Goal: Task Accomplishment & Management: Use online tool/utility

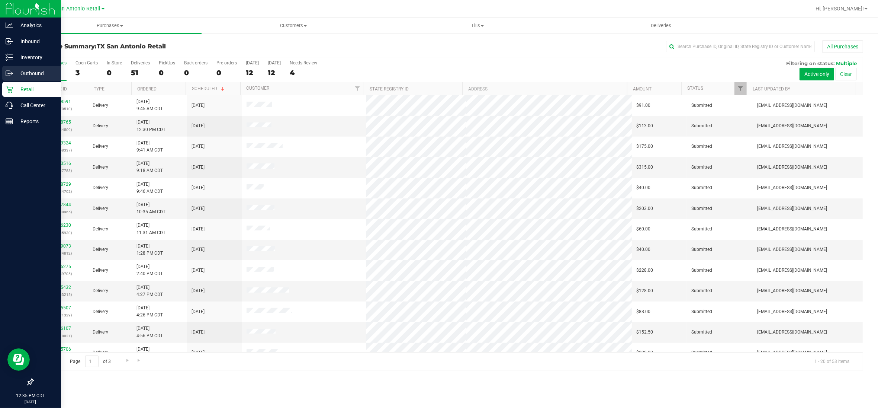
click at [23, 73] on p "Outbound" at bounding box center [35, 73] width 45 height 9
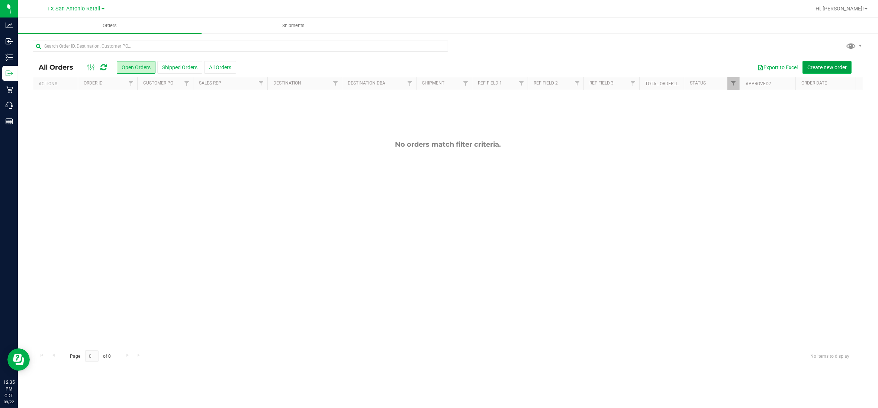
click at [835, 68] on span "Create new order" at bounding box center [826, 67] width 39 height 6
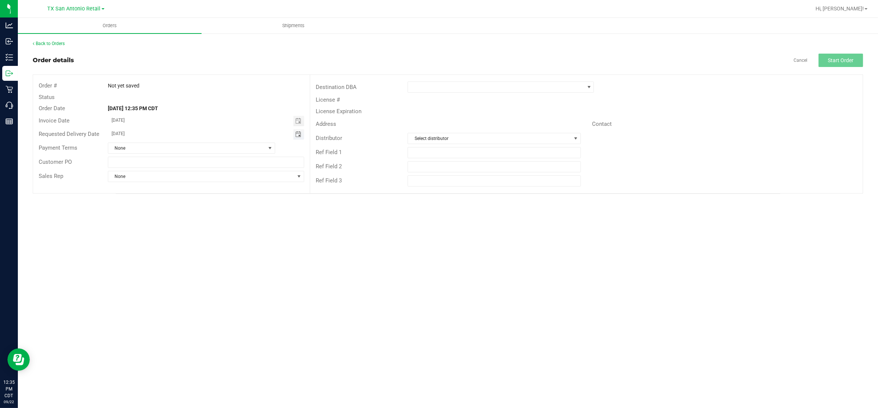
click at [298, 133] on span "Toggle calendar" at bounding box center [298, 134] width 6 height 6
click at [149, 208] on span "22" at bounding box center [152, 207] width 11 height 12
type input "[DATE]"
click at [588, 88] on span at bounding box center [589, 87] width 6 height 6
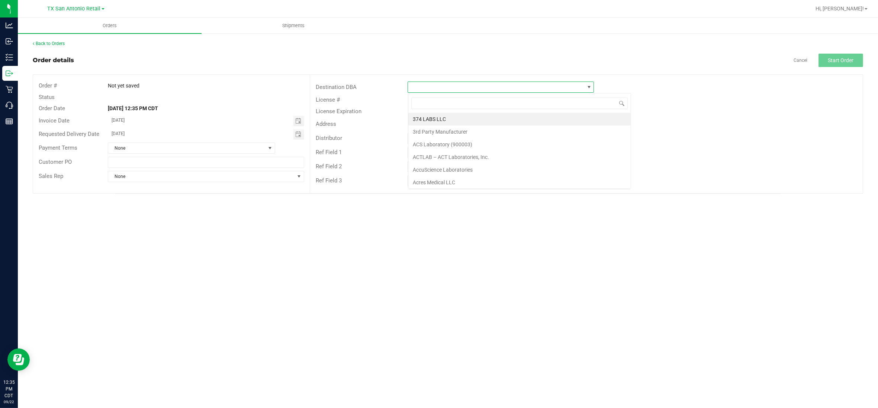
scroll to position [12, 186]
type input "tx"
click at [449, 146] on li "TX South-[GEOGRAPHIC_DATA] Retail" at bounding box center [501, 144] width 186 height 13
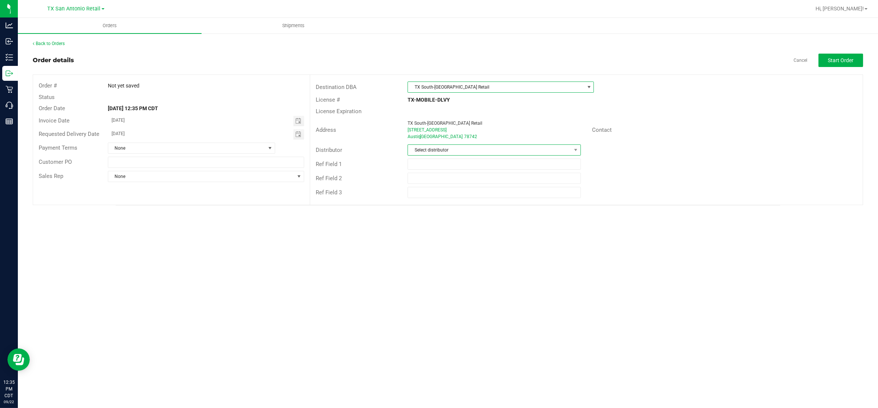
click at [463, 151] on span "Select distributor" at bounding box center [489, 150] width 163 height 10
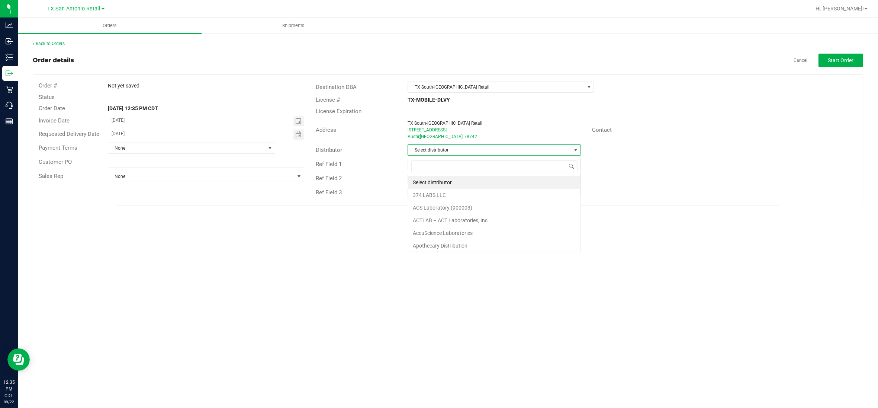
scroll to position [12, 173]
type input "aus"
click at [451, 183] on li "Austin DC" at bounding box center [494, 182] width 172 height 13
click at [838, 59] on span "Start Order" at bounding box center [841, 60] width 26 height 6
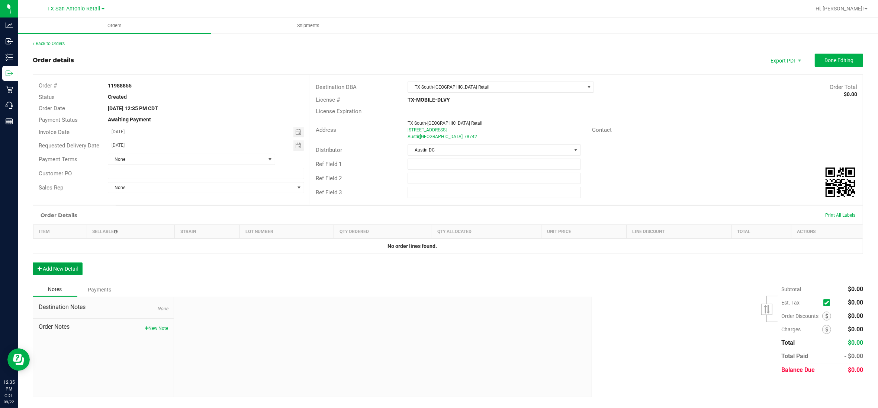
click at [65, 268] on button "Add New Detail" at bounding box center [58, 268] width 50 height 13
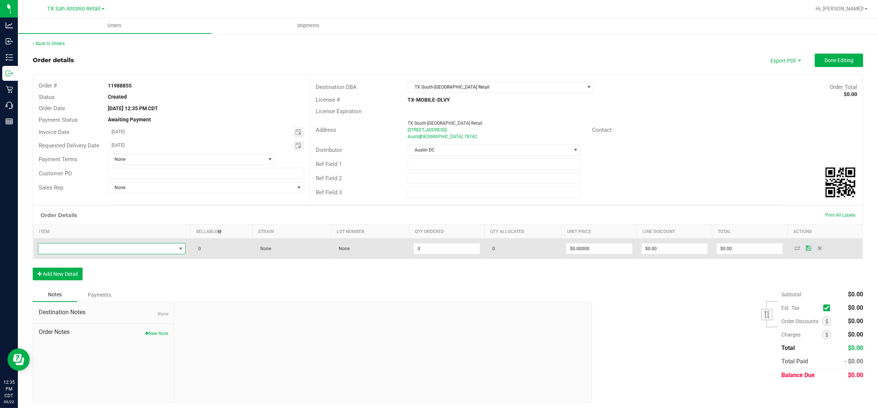
click at [80, 249] on span "NO DATA FOUND" at bounding box center [107, 248] width 138 height 10
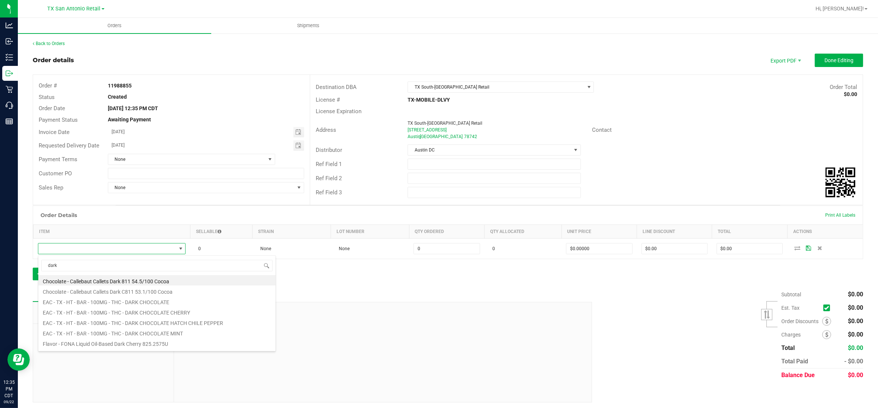
drag, startPoint x: 57, startPoint y: 265, endPoint x: 37, endPoint y: 265, distance: 19.7
click at [37, 265] on body "Analytics Inbound Inventory Outbound Retail Call Center Reports 12:35 PM CDT [D…" at bounding box center [439, 204] width 878 height 408
type input "mint"
click at [78, 330] on li "TX - HT - BAR - 100MG - THC - DARK CHOCOLATE MINT" at bounding box center [156, 327] width 237 height 10
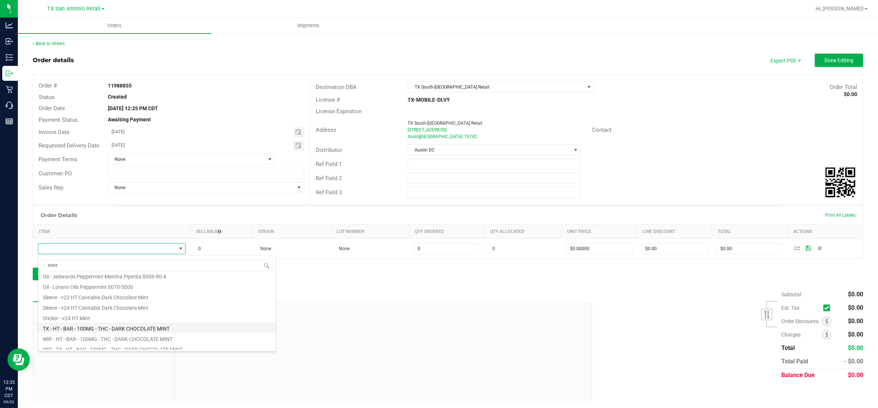
type input "0 ea"
type input "$25.00000"
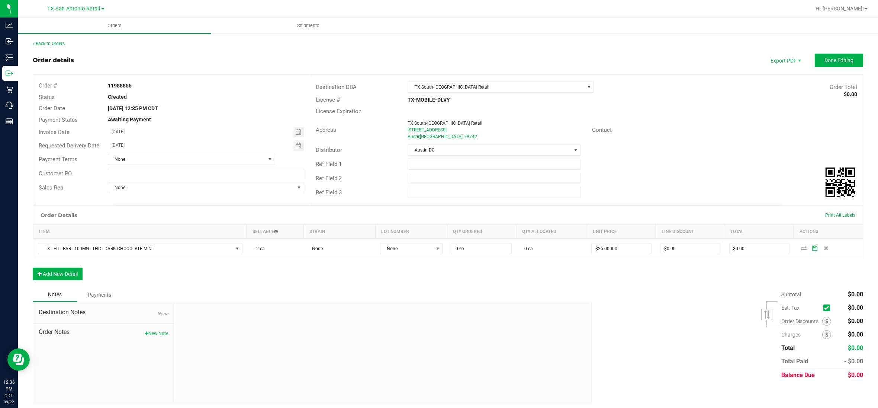
click at [49, 45] on div "Back to Orders" at bounding box center [448, 43] width 831 height 7
click at [49, 42] on link "Back to Orders" at bounding box center [49, 43] width 32 height 5
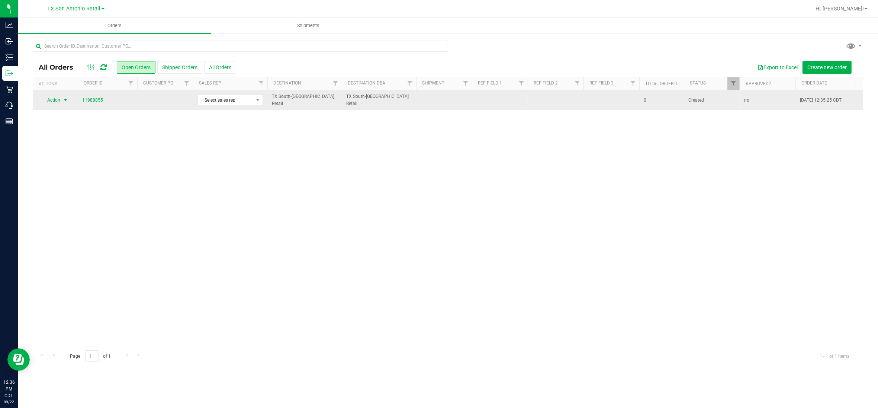
click at [63, 99] on span "select" at bounding box center [65, 100] width 6 height 6
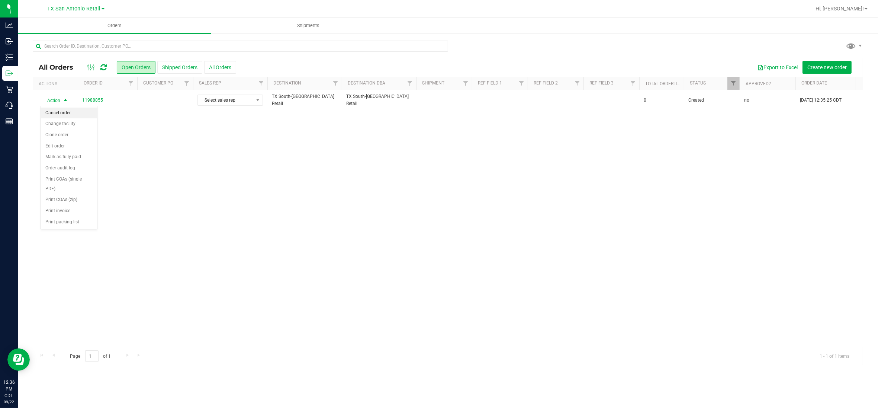
click at [55, 113] on li "Cancel order" at bounding box center [69, 112] width 56 height 11
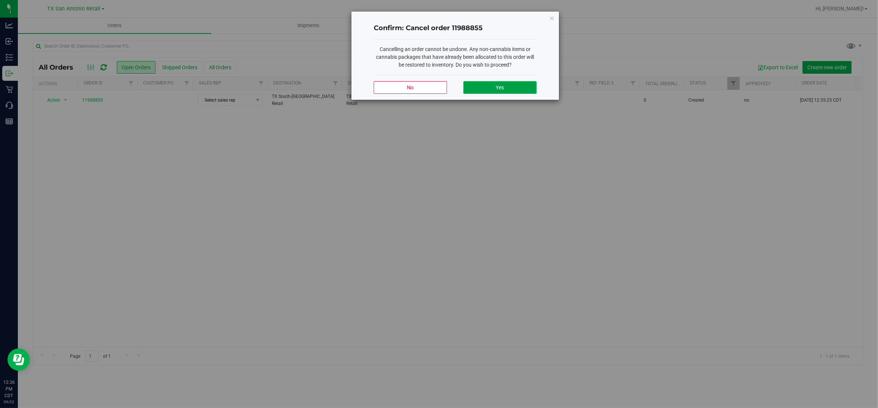
click at [488, 86] on button "Yes" at bounding box center [499, 87] width 73 height 13
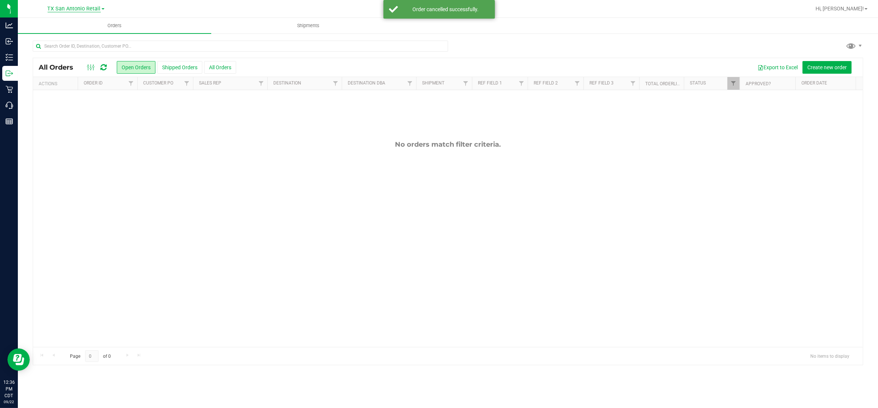
click at [76, 7] on span "TX San Antonio Retail" at bounding box center [74, 9] width 53 height 7
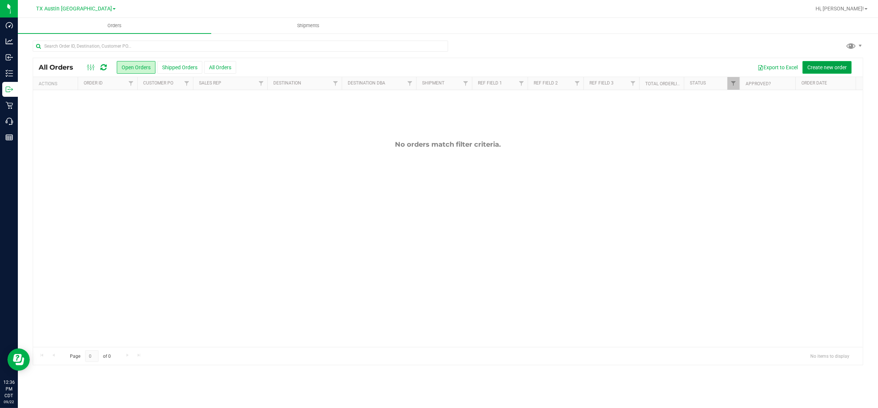
click at [835, 65] on span "Create new order" at bounding box center [826, 67] width 39 height 6
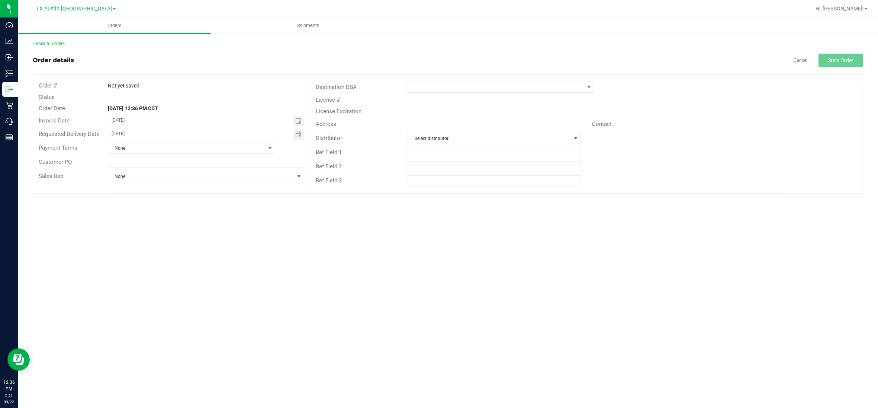
drag, startPoint x: 297, startPoint y: 134, endPoint x: 280, endPoint y: 140, distance: 17.6
click at [297, 134] on span "Toggle calendar" at bounding box center [298, 134] width 6 height 6
click at [154, 206] on span "22" at bounding box center [152, 207] width 11 height 12
type input "[DATE]"
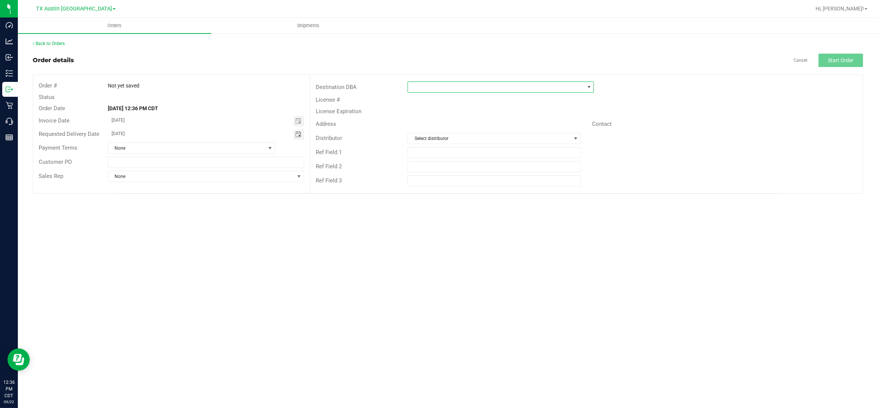
click at [588, 88] on span at bounding box center [589, 87] width 6 height 6
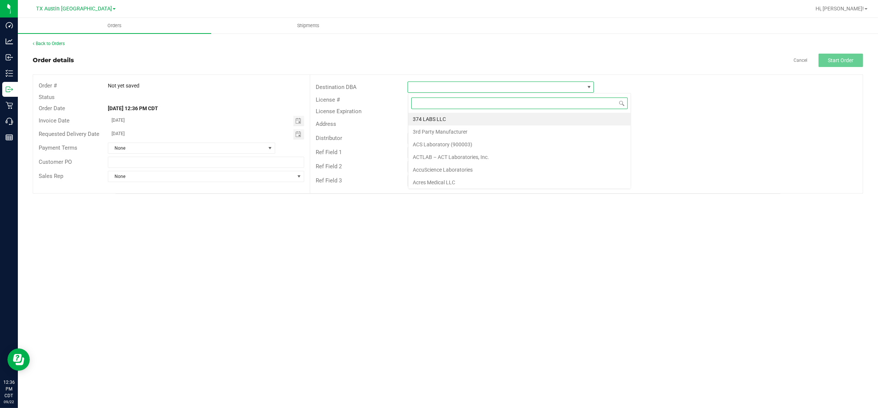
scroll to position [12, 186]
type input "tx"
click at [455, 145] on li "TX South-[GEOGRAPHIC_DATA] Retail" at bounding box center [501, 144] width 186 height 13
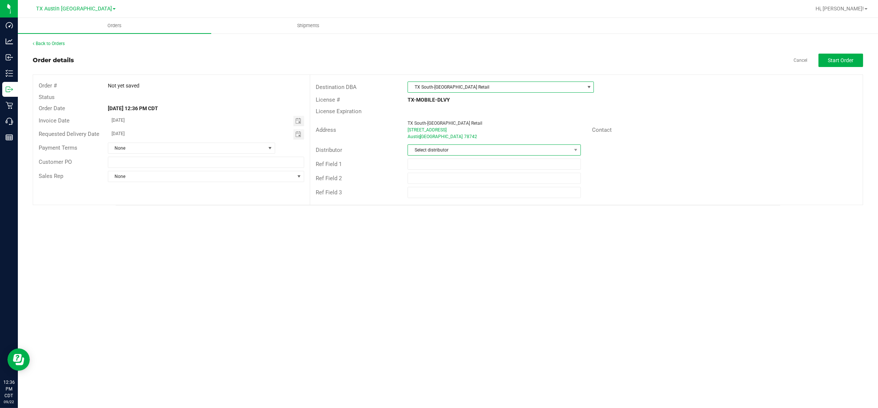
click at [457, 147] on span "Select distributor" at bounding box center [489, 150] width 163 height 10
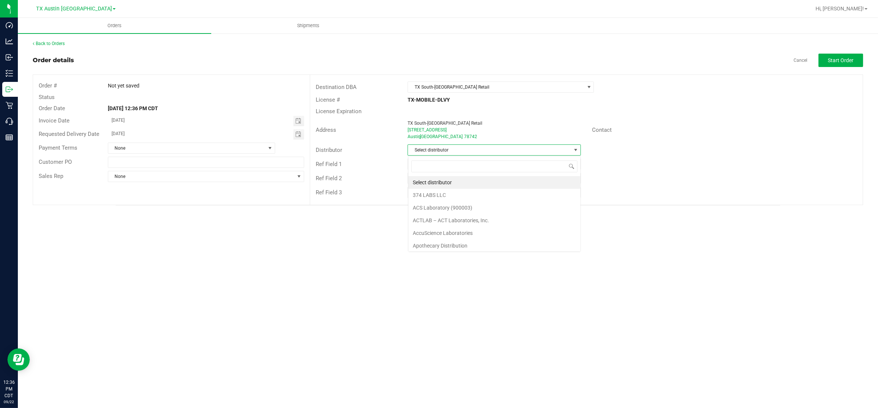
scroll to position [12, 173]
type input "aus"
click at [449, 183] on li "Austin DC" at bounding box center [494, 182] width 172 height 13
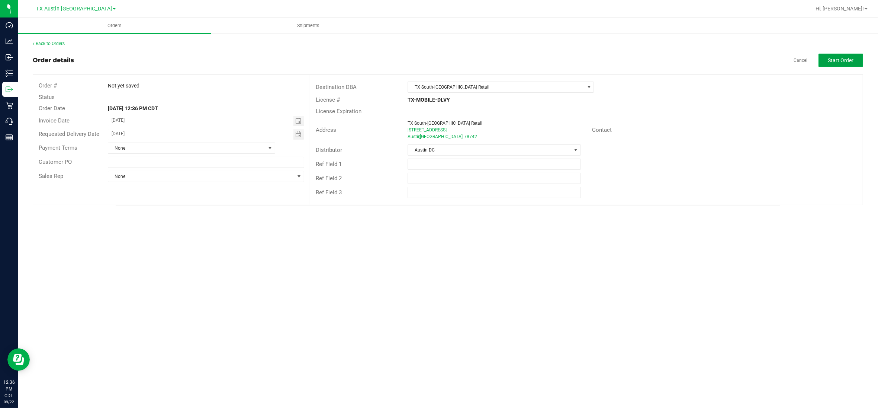
click at [842, 58] on span "Start Order" at bounding box center [841, 60] width 26 height 6
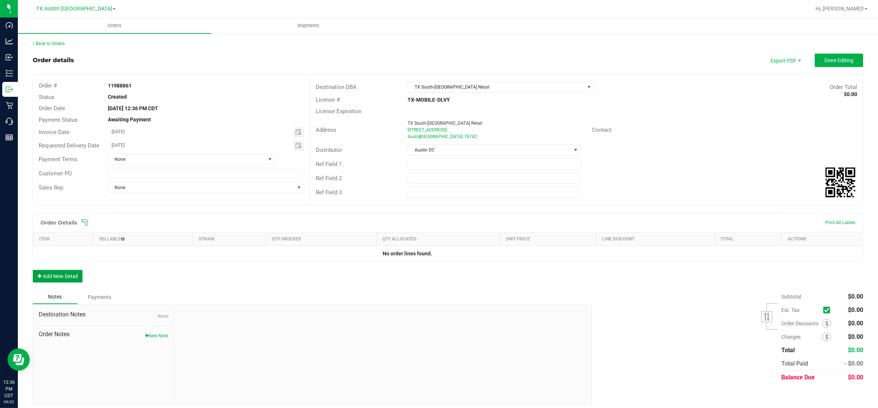
click at [65, 280] on button "Add New Detail" at bounding box center [58, 276] width 50 height 13
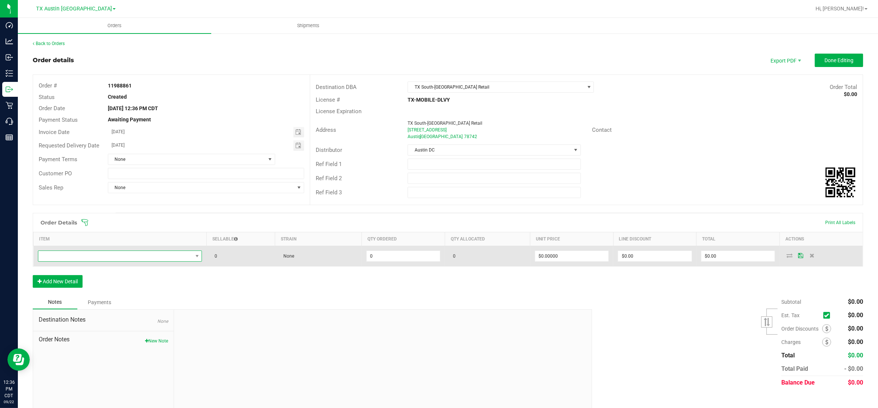
click at [87, 256] on span "NO DATA FOUND" at bounding box center [115, 256] width 154 height 10
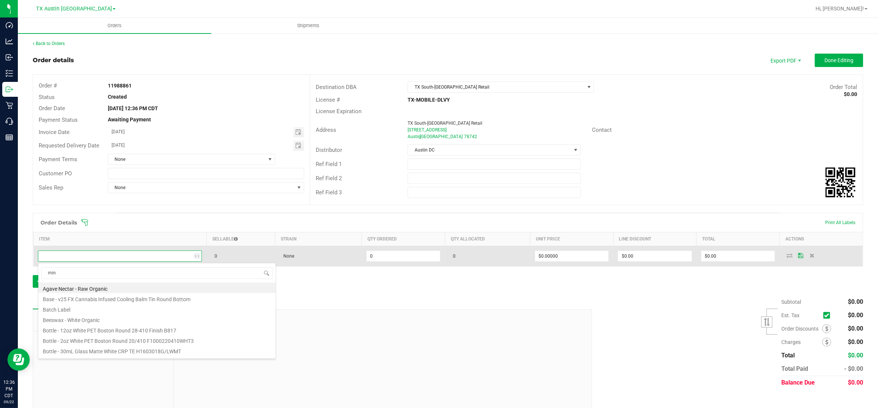
type input "mint"
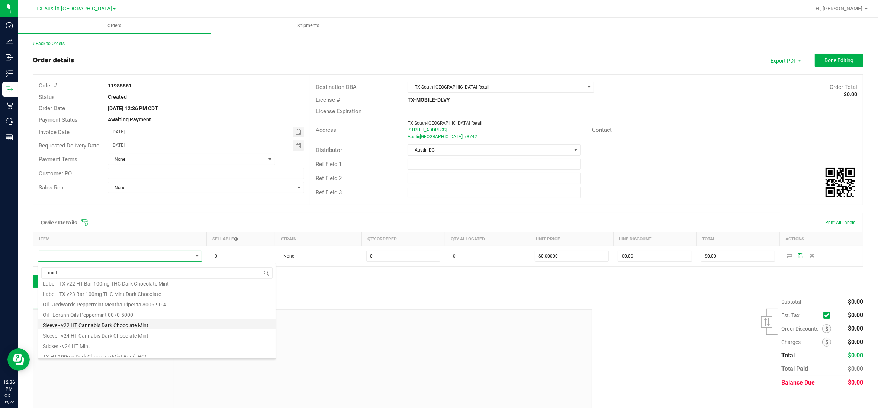
scroll to position [51, 0]
click at [105, 332] on li "TX HT 100mg Dark Chocolate Mint Bar (THC)" at bounding box center [156, 330] width 237 height 10
type input "0 ea"
type input "$25.00000"
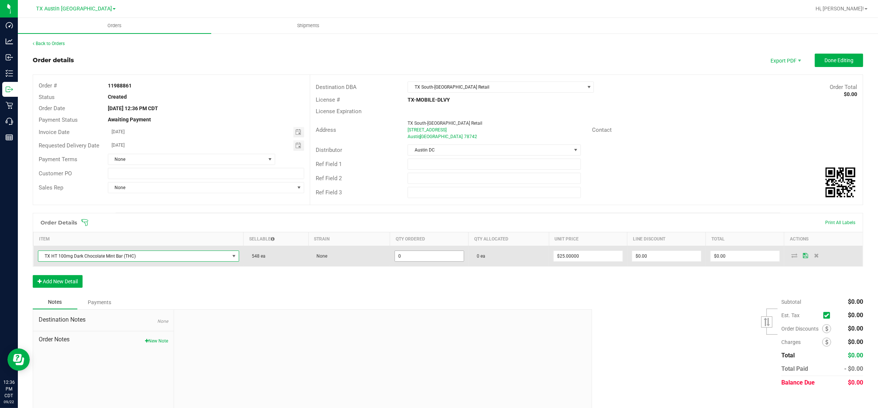
click at [424, 258] on input "0" at bounding box center [429, 256] width 69 height 10
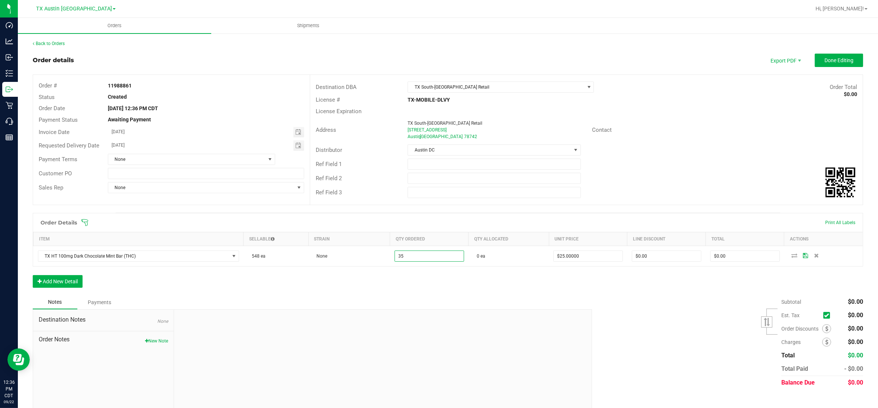
type input "35 ea"
type input "$875.00"
click at [507, 298] on div "Notes Payments" at bounding box center [310, 302] width 554 height 14
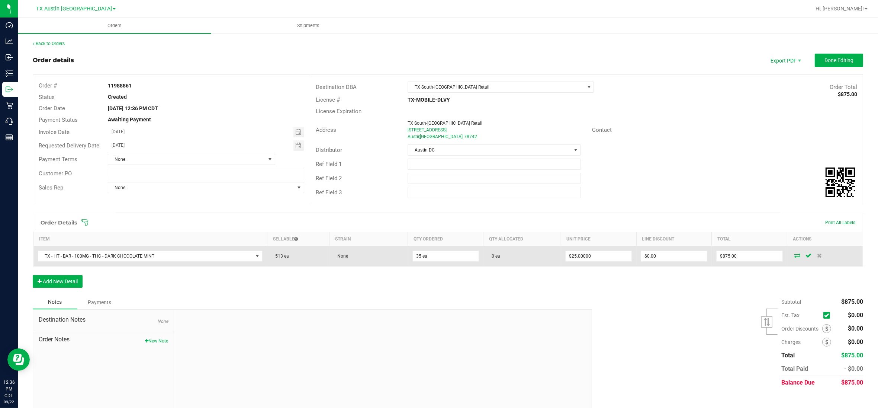
click at [794, 257] on icon at bounding box center [797, 255] width 6 height 4
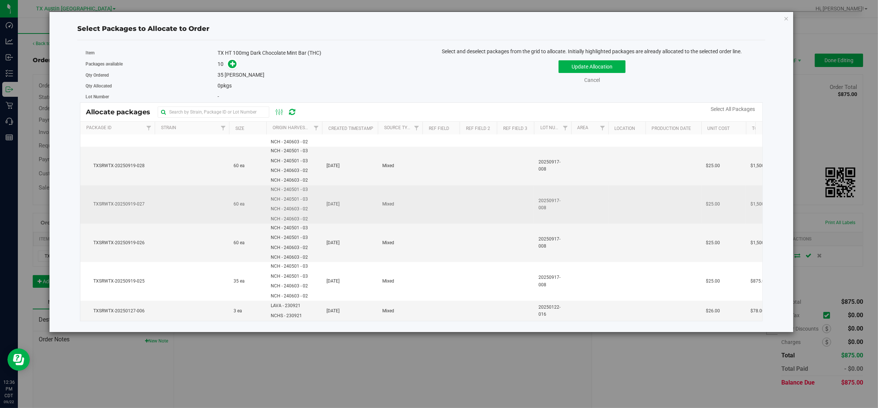
scroll to position [188, 0]
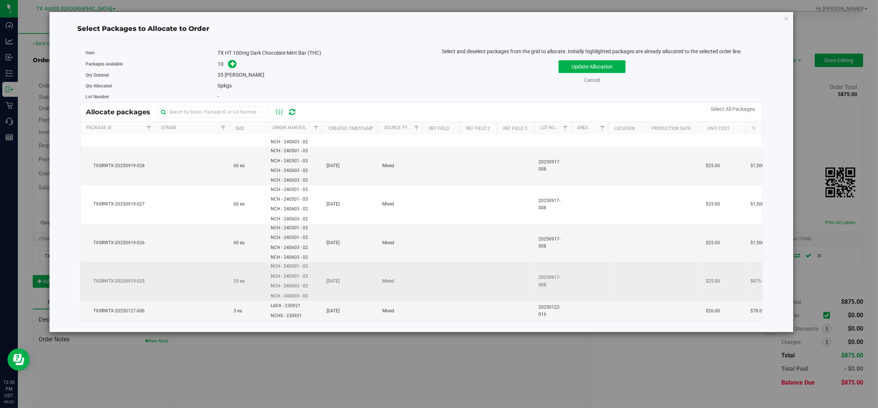
click at [141, 277] on span "TXSRWTX-20250919-025" at bounding box center [117, 280] width 65 height 7
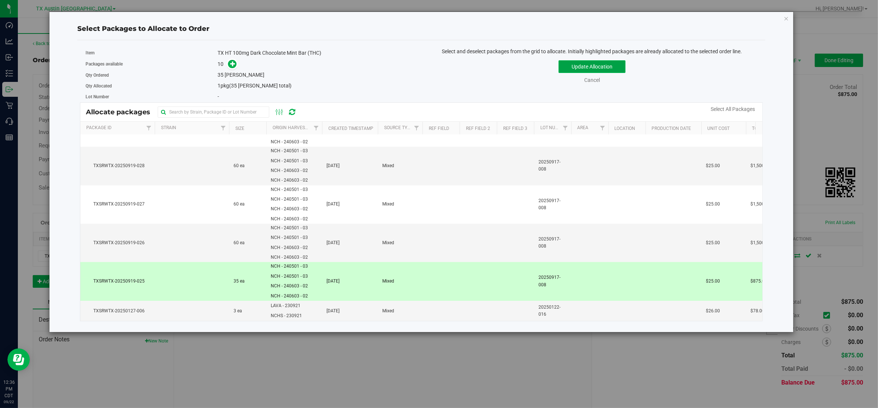
click at [594, 67] on button "Update Allocation" at bounding box center [592, 66] width 67 height 13
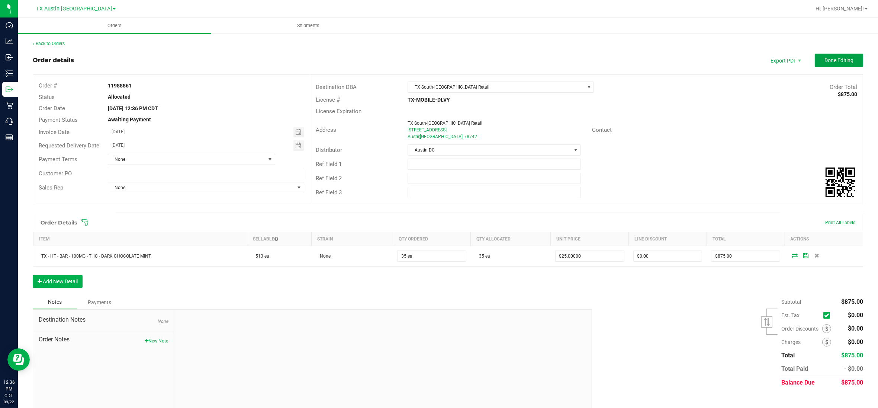
click at [834, 60] on span "Done Editing" at bounding box center [839, 60] width 29 height 6
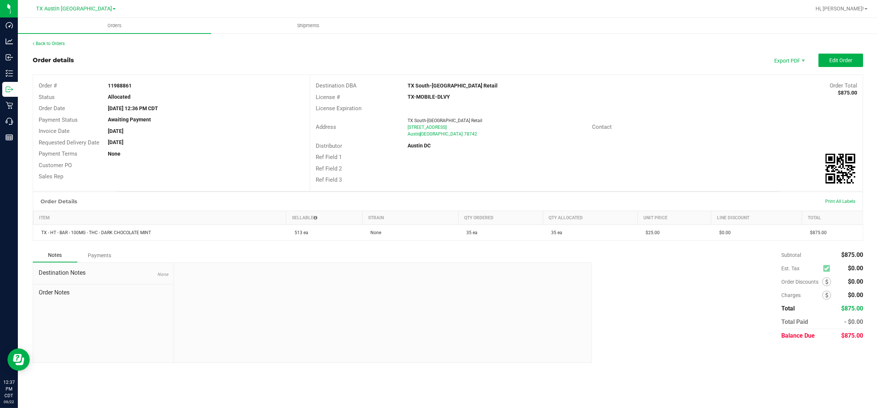
click at [45, 39] on div "Back to Orders Order details Export PDF Edit Order Order # 11988861 Status Allo…" at bounding box center [448, 201] width 860 height 337
click at [45, 44] on link "Back to Orders" at bounding box center [49, 43] width 32 height 5
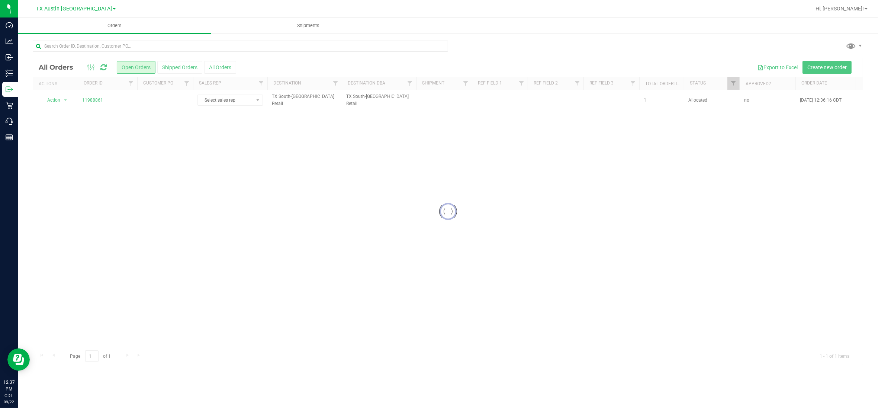
click at [177, 103] on div at bounding box center [448, 211] width 830 height 306
click at [178, 102] on td at bounding box center [165, 100] width 56 height 20
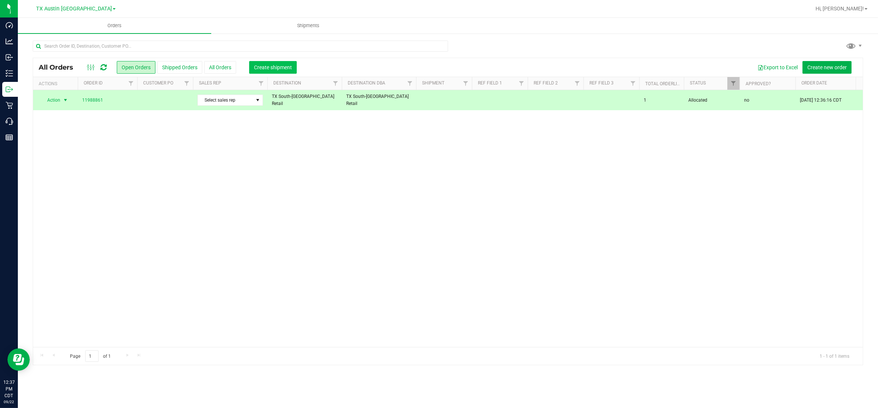
click at [276, 71] on button "Create shipment" at bounding box center [273, 67] width 48 height 13
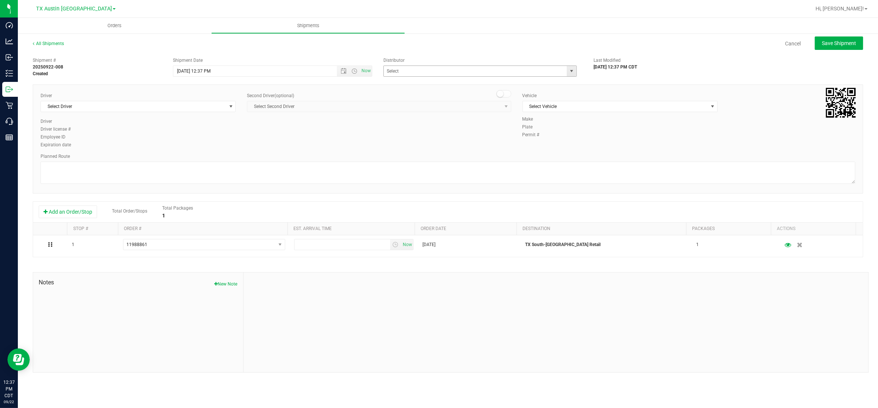
click at [573, 69] on span "select" at bounding box center [572, 71] width 6 height 6
drag, startPoint x: 415, startPoint y: 84, endPoint x: 304, endPoint y: 99, distance: 112.5
click at [414, 84] on li "Austin DC" at bounding box center [480, 83] width 193 height 11
type input "Austin DC"
click at [224, 106] on span "Select Driver" at bounding box center [133, 106] width 185 height 10
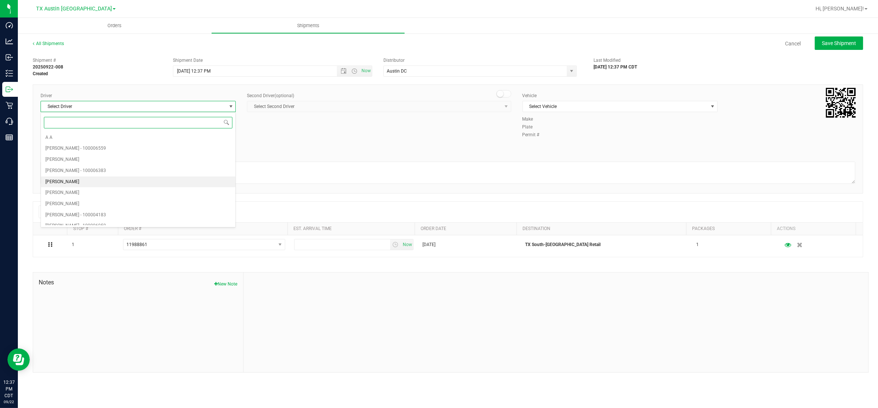
click at [73, 181] on span "[PERSON_NAME]" at bounding box center [62, 182] width 34 height 10
click at [713, 104] on span "select" at bounding box center [713, 106] width 6 height 6
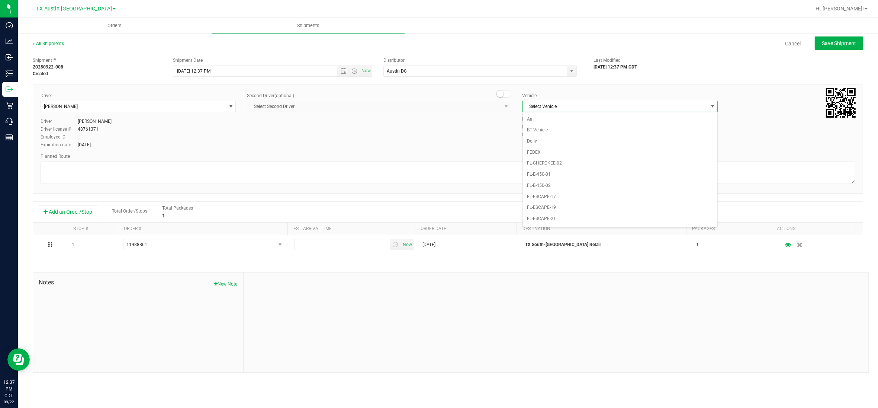
scroll to position [495, 0]
click at [562, 216] on li "NO VEHICLE" at bounding box center [620, 210] width 195 height 11
click at [367, 69] on span "Now" at bounding box center [366, 70] width 13 height 11
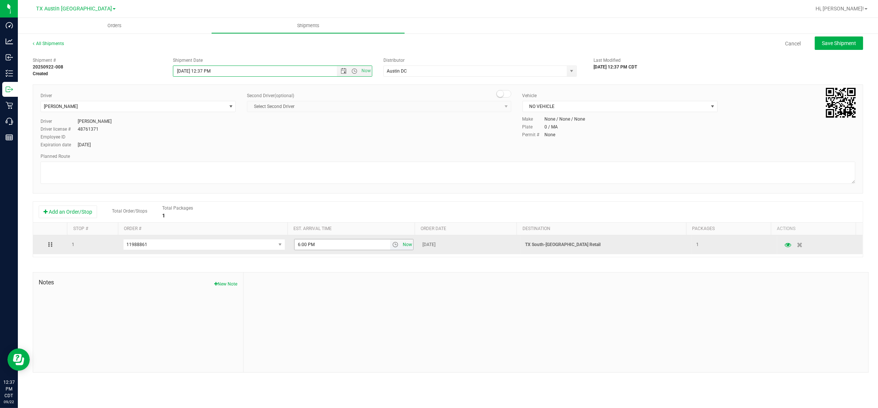
click at [405, 244] on span "Now" at bounding box center [407, 244] width 13 height 11
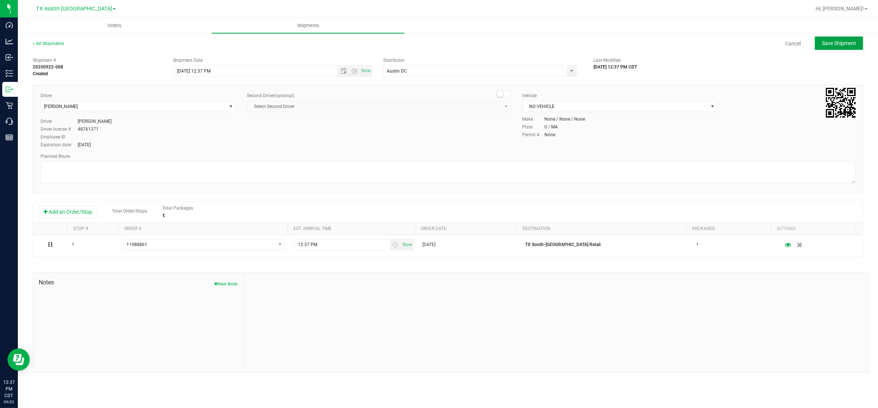
click at [847, 44] on span "Save Shipment" at bounding box center [839, 43] width 34 height 6
type input "[DATE] 5:37 PM"
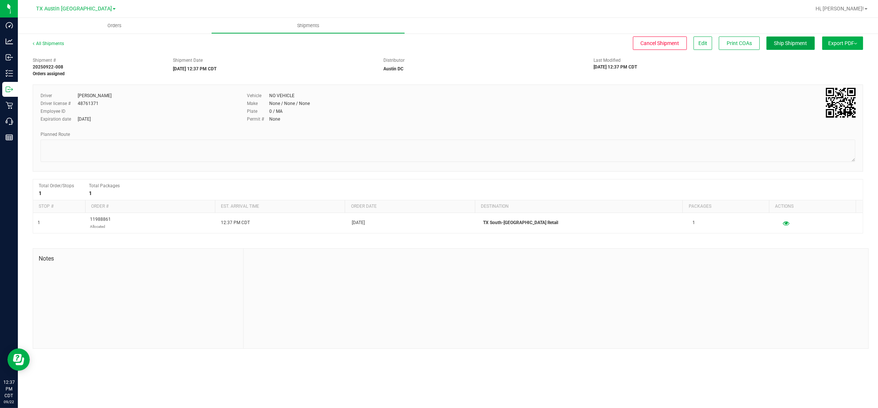
click at [790, 41] on span "Ship Shipment" at bounding box center [790, 43] width 33 height 6
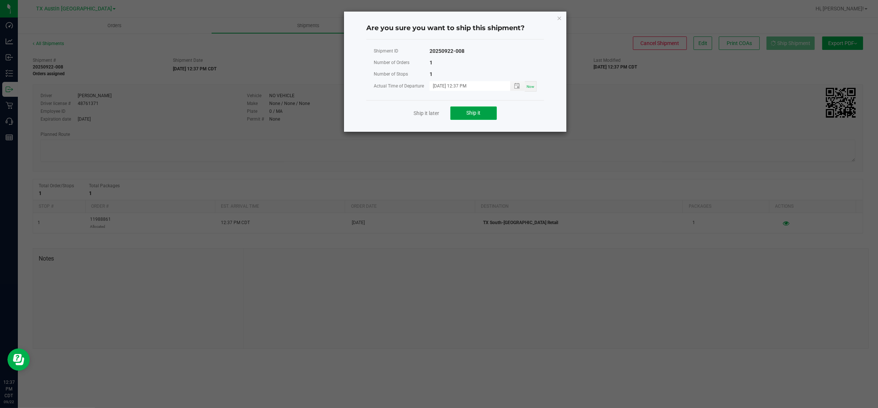
click at [468, 115] on span "Ship it" at bounding box center [474, 113] width 14 height 6
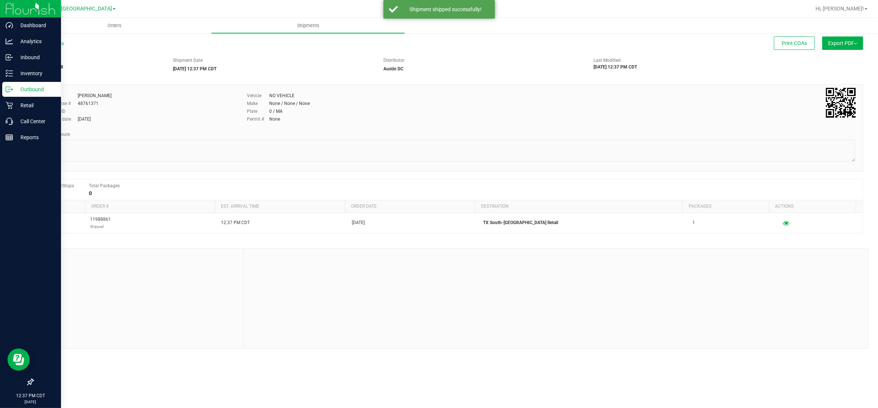
click at [26, 89] on p "Outbound" at bounding box center [35, 89] width 45 height 9
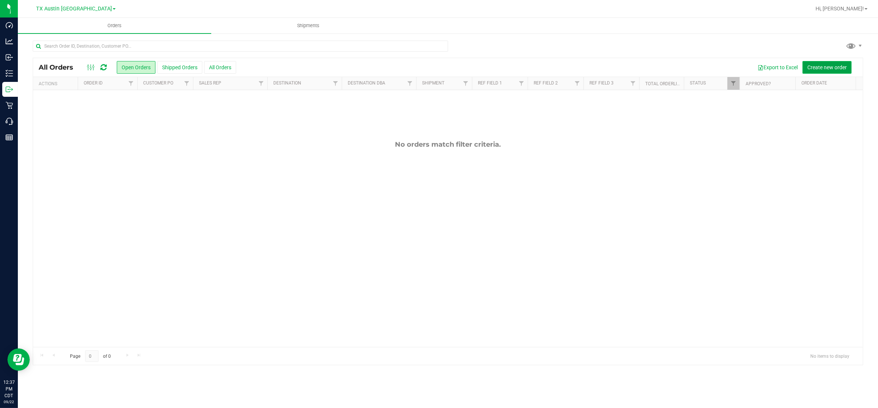
click at [822, 68] on span "Create new order" at bounding box center [826, 67] width 39 height 6
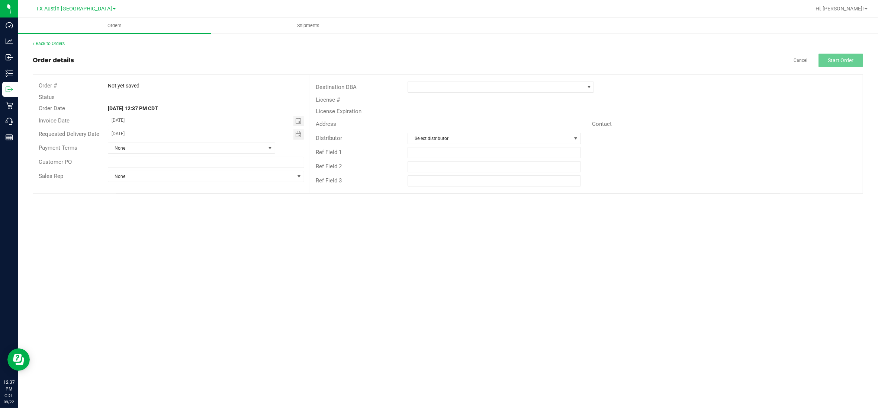
drag, startPoint x: 299, startPoint y: 136, endPoint x: 289, endPoint y: 140, distance: 11.0
click at [299, 136] on span "Toggle calendar" at bounding box center [298, 134] width 6 height 6
click at [151, 208] on span "22" at bounding box center [152, 207] width 11 height 12
type input "[DATE]"
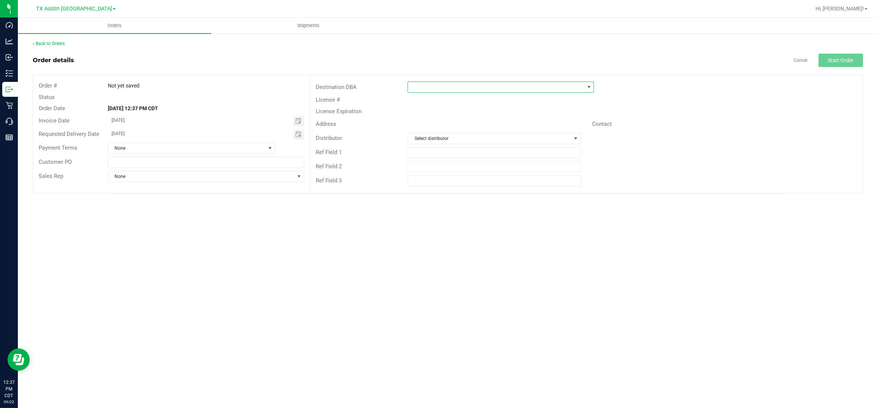
click at [591, 87] on span at bounding box center [589, 87] width 6 height 6
type input "a"
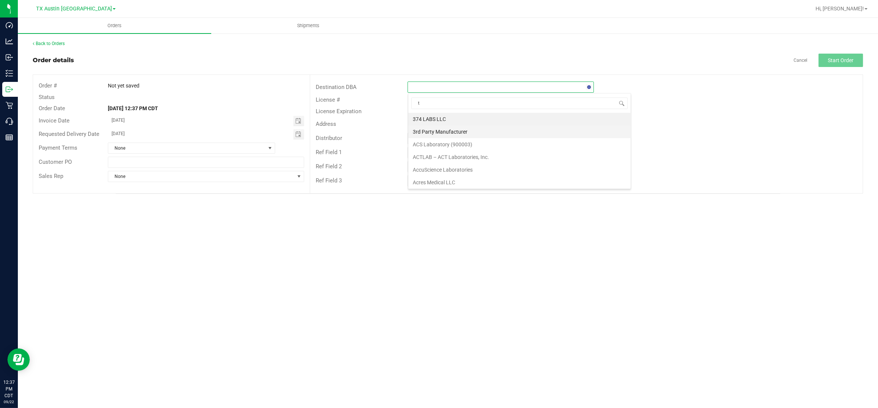
type input "tx"
click at [445, 120] on li "TX Plano Retail" at bounding box center [501, 119] width 186 height 13
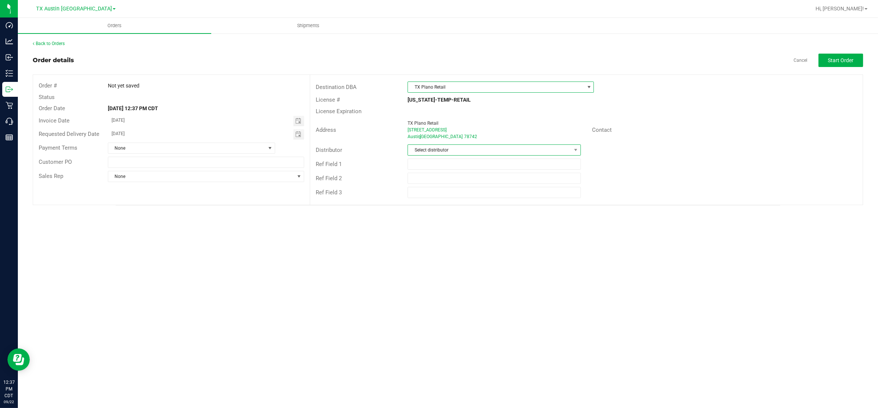
click at [464, 150] on span "Select distributor" at bounding box center [489, 150] width 163 height 10
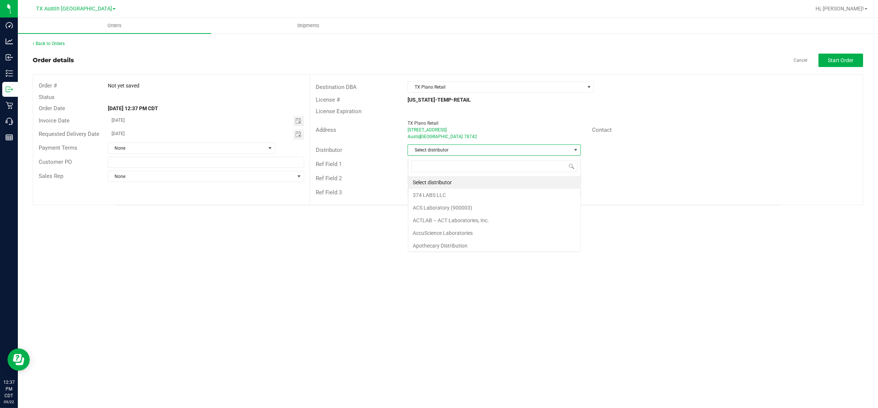
scroll to position [12, 173]
type input "aus"
drag, startPoint x: 460, startPoint y: 180, endPoint x: 521, endPoint y: 174, distance: 61.4
click at [460, 181] on li "Austin DC" at bounding box center [494, 182] width 172 height 13
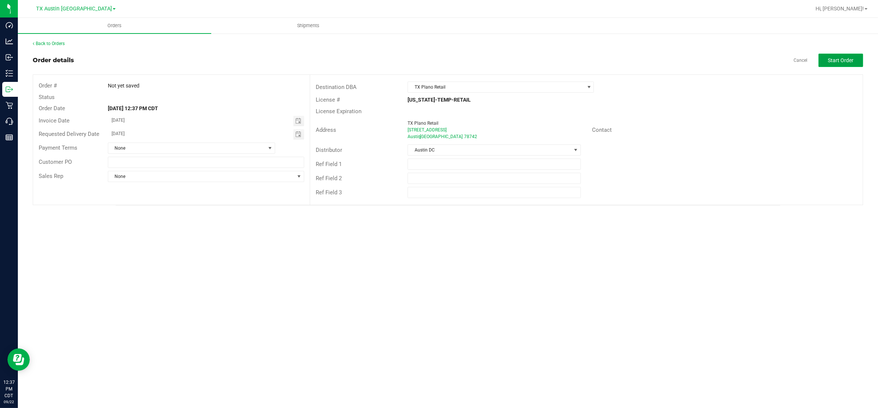
click at [835, 55] on button "Start Order" at bounding box center [841, 60] width 45 height 13
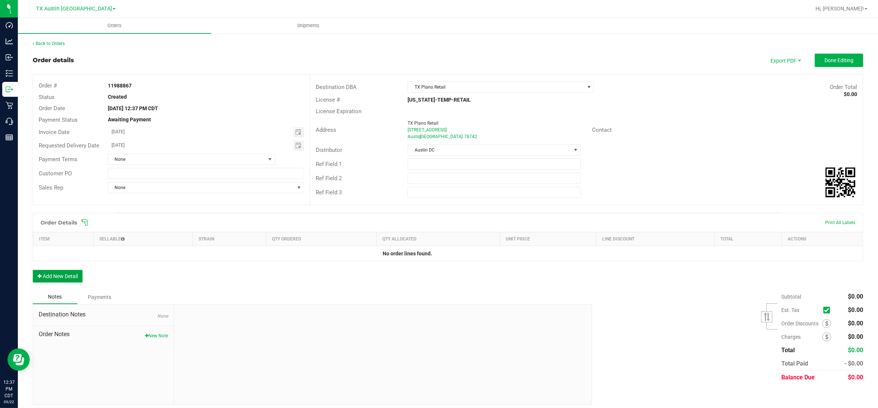
click at [66, 279] on button "Add New Detail" at bounding box center [58, 276] width 50 height 13
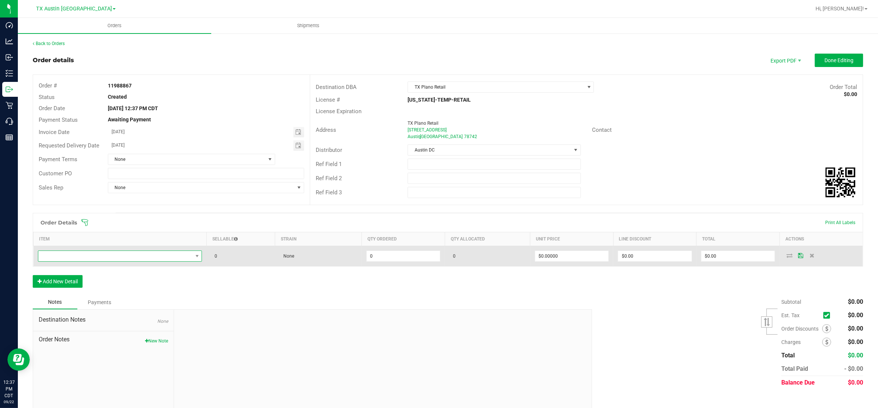
click at [99, 253] on span "NO DATA FOUND" at bounding box center [115, 256] width 154 height 10
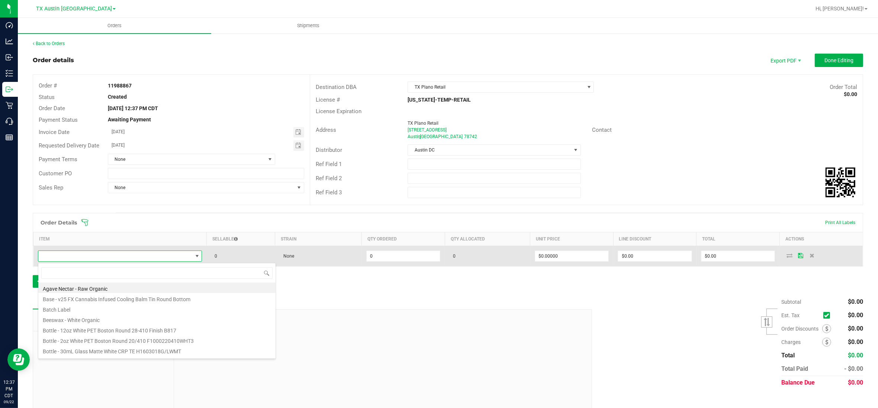
scroll to position [12, 161]
type input "mint"
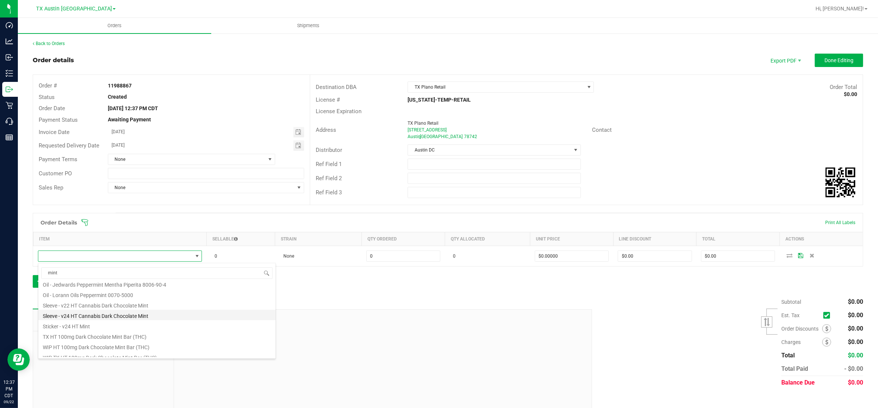
scroll to position [46, 0]
click at [88, 335] on li "TX HT 100mg Dark Chocolate Mint Bar (THC)" at bounding box center [156, 335] width 237 height 10
type input "0 ea"
type input "$25.00000"
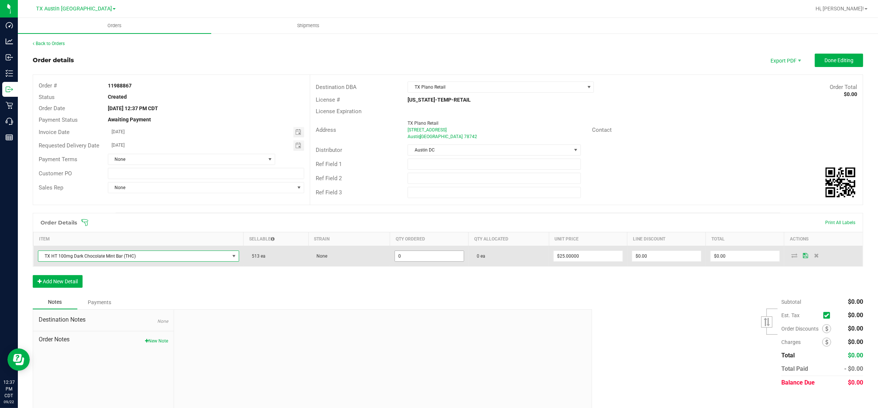
click at [430, 258] on input "0" at bounding box center [429, 256] width 69 height 10
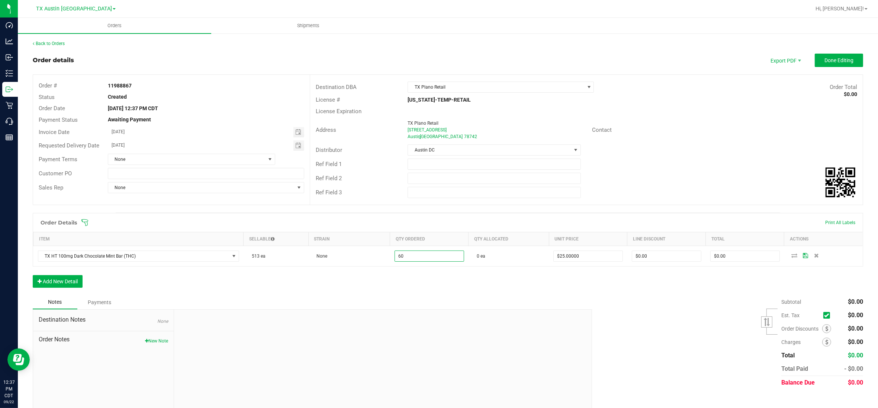
type input "60 ea"
type input "$1,500.00"
click at [492, 285] on div "Order Details Print All Labels Item Sellable Strain Qty Ordered Qty Allocated U…" at bounding box center [448, 254] width 831 height 82
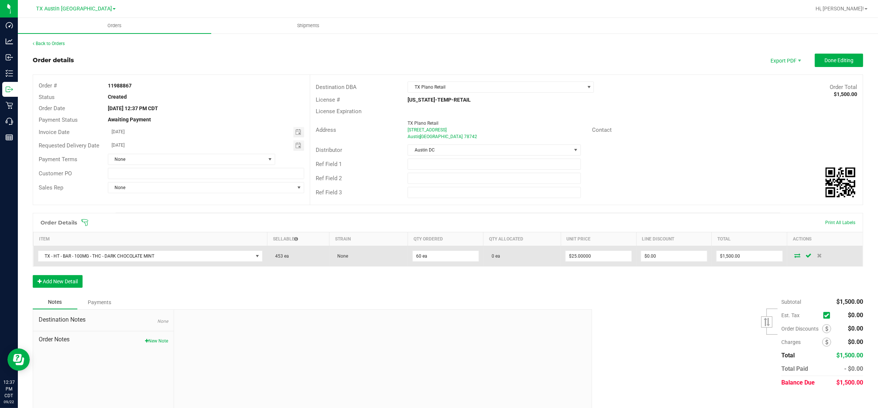
click at [794, 257] on icon at bounding box center [797, 255] width 6 height 4
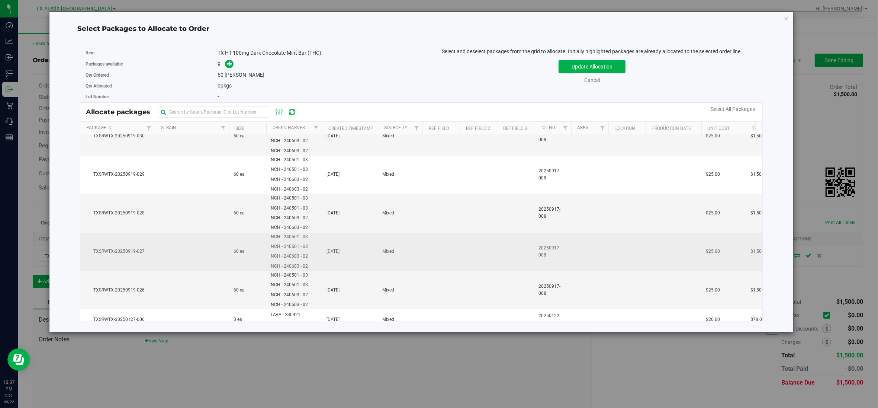
scroll to position [150, 0]
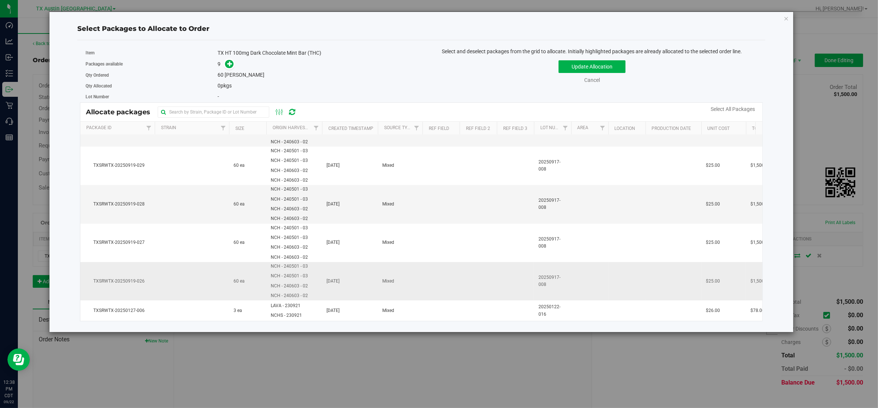
click at [133, 281] on td "TXSRWTX-20250919-026" at bounding box center [117, 281] width 74 height 38
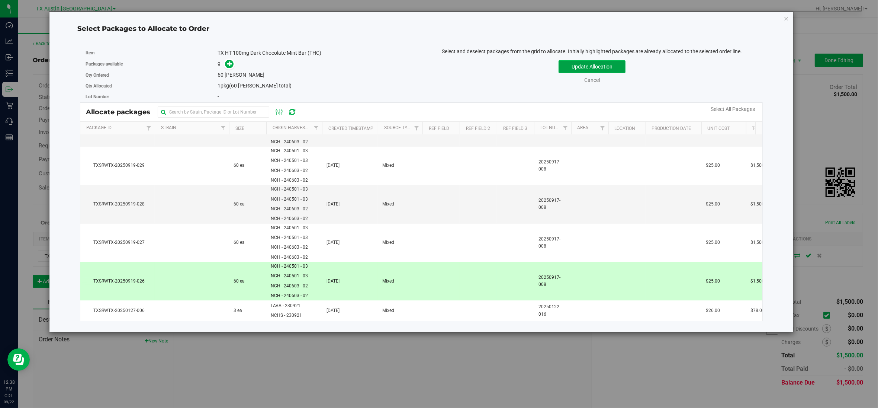
click at [569, 65] on button "Update Allocation" at bounding box center [592, 66] width 67 height 13
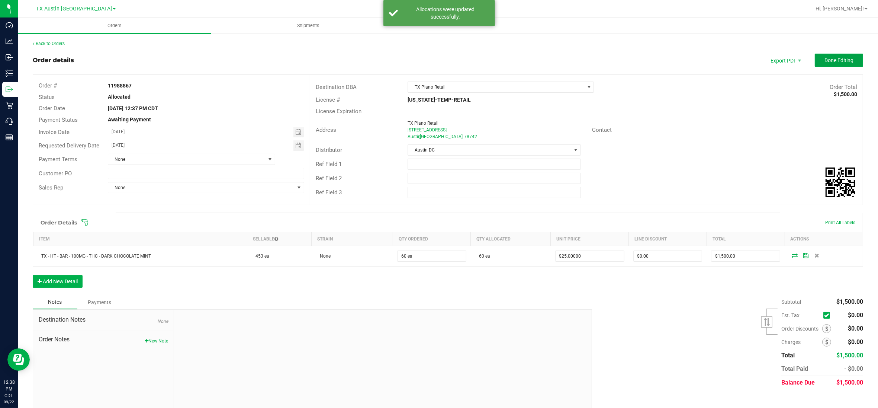
click at [828, 61] on span "Done Editing" at bounding box center [839, 60] width 29 height 6
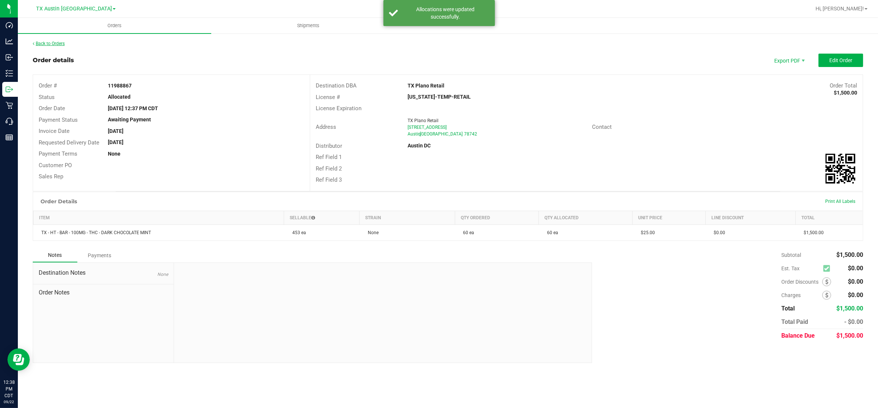
click at [53, 43] on link "Back to Orders" at bounding box center [49, 43] width 32 height 5
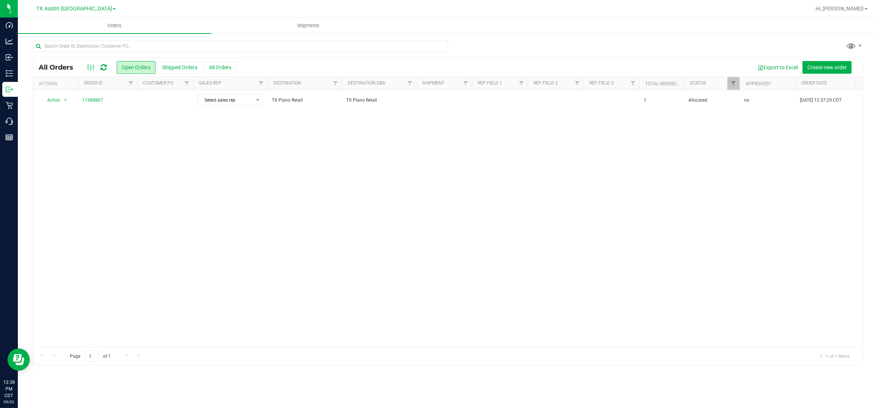
click at [175, 103] on td at bounding box center [165, 100] width 56 height 20
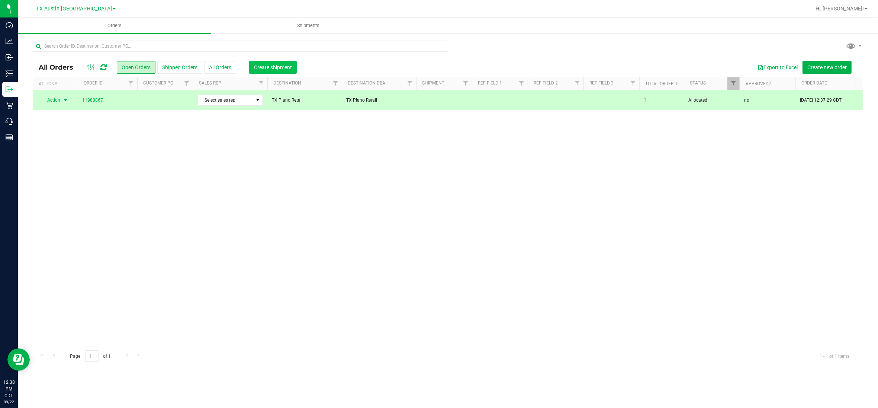
click at [261, 67] on span "Create shipment" at bounding box center [273, 67] width 38 height 6
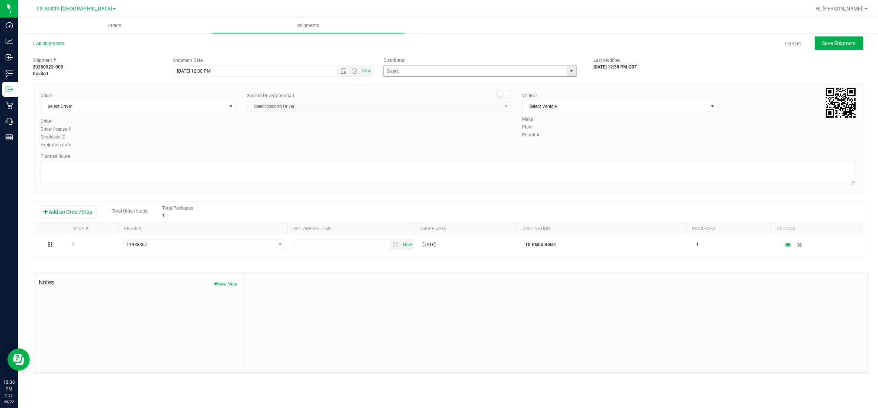
click at [571, 70] on span "select" at bounding box center [572, 71] width 6 height 6
click at [417, 84] on li "Austin DC" at bounding box center [480, 83] width 193 height 11
type input "Austin DC"
click at [227, 107] on span "select" at bounding box center [230, 106] width 9 height 10
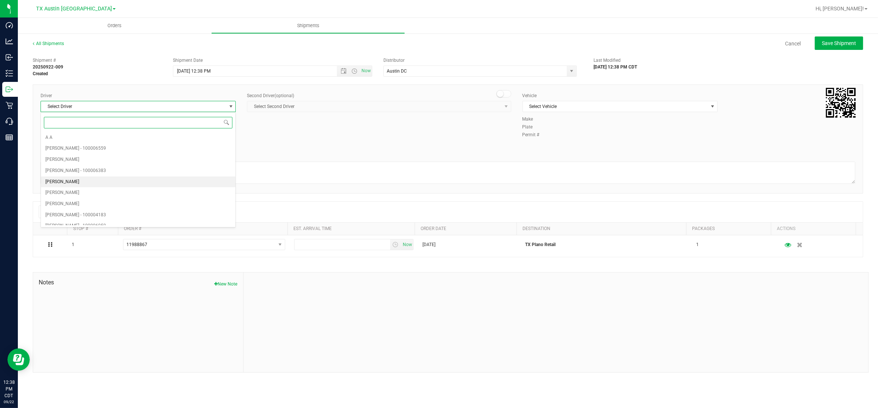
click at [75, 184] on span "[PERSON_NAME]" at bounding box center [62, 182] width 34 height 10
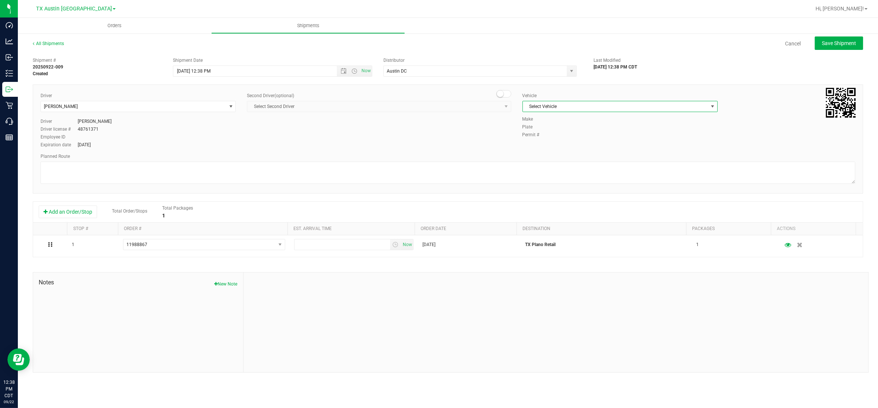
click at [712, 107] on span "select" at bounding box center [713, 106] width 6 height 6
click at [558, 216] on li "NO VEHICLE" at bounding box center [620, 210] width 195 height 11
click at [367, 69] on span "Now" at bounding box center [366, 70] width 13 height 11
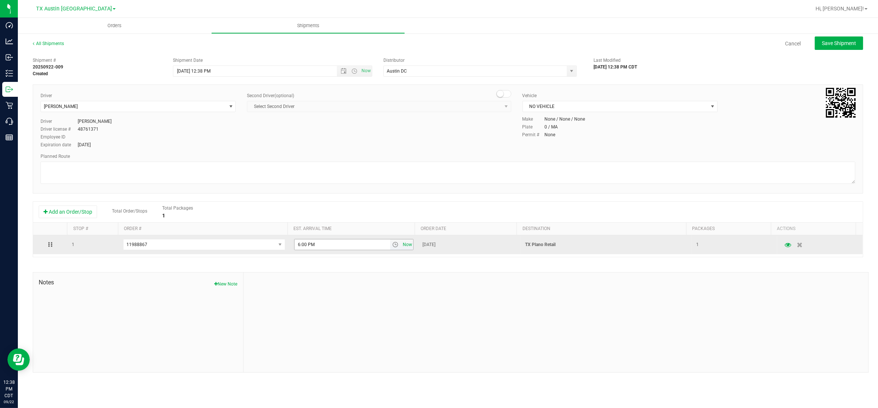
click at [402, 246] on span "Now" at bounding box center [407, 244] width 13 height 11
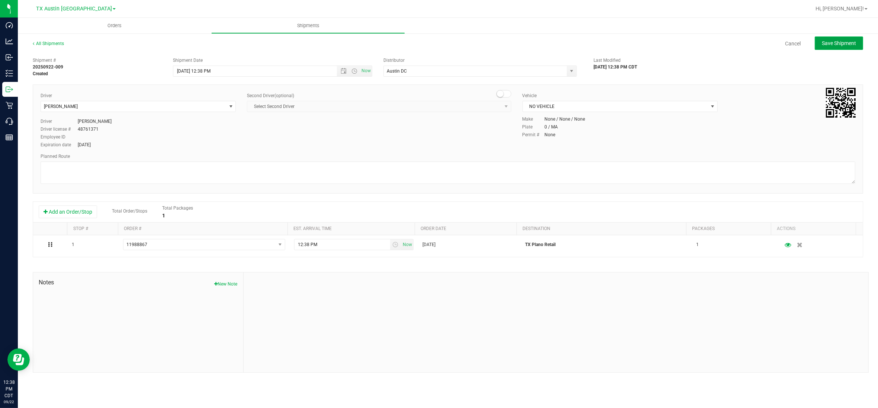
click at [832, 45] on span "Save Shipment" at bounding box center [839, 43] width 34 height 6
type input "[DATE] 5:38 PM"
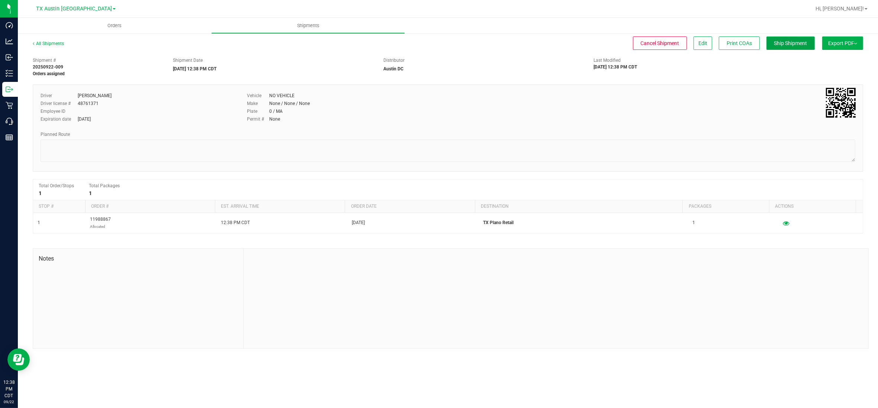
click at [791, 42] on span "Ship Shipment" at bounding box center [790, 43] width 33 height 6
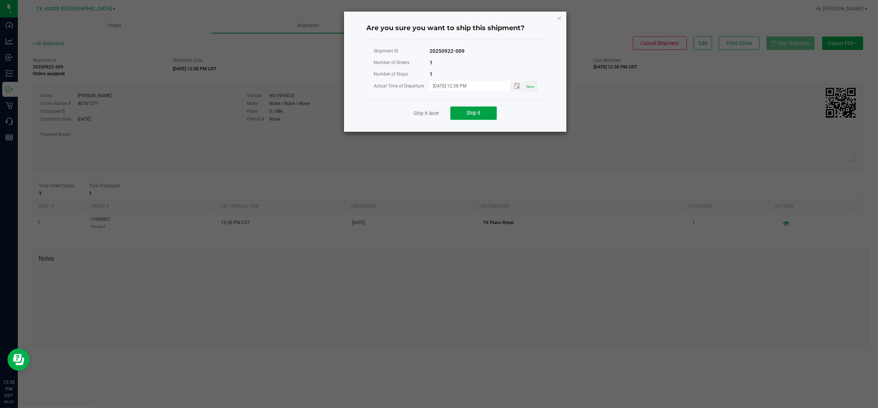
click at [477, 115] on span "Ship it" at bounding box center [474, 113] width 14 height 6
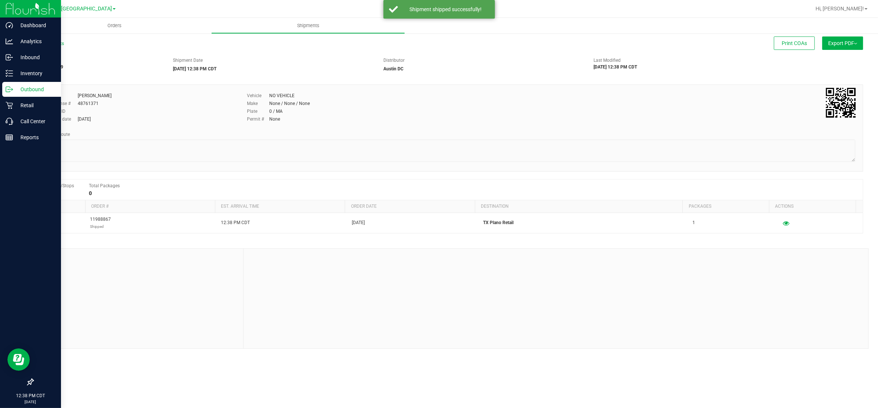
click at [16, 89] on p "Outbound" at bounding box center [35, 89] width 45 height 9
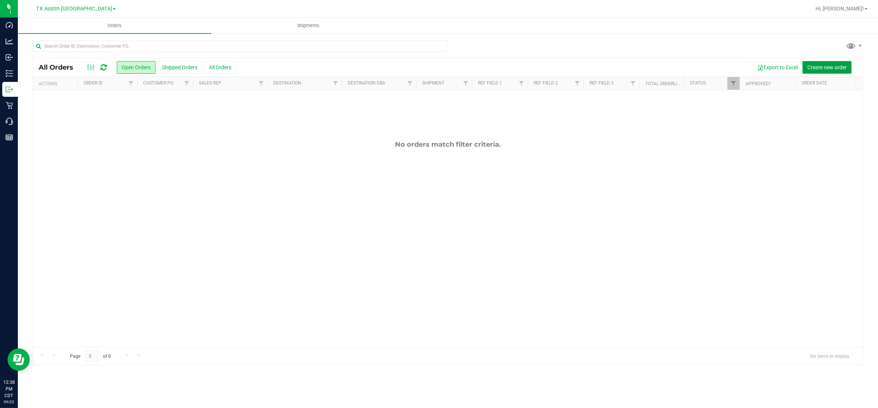
click at [828, 68] on span "Create new order" at bounding box center [826, 67] width 39 height 6
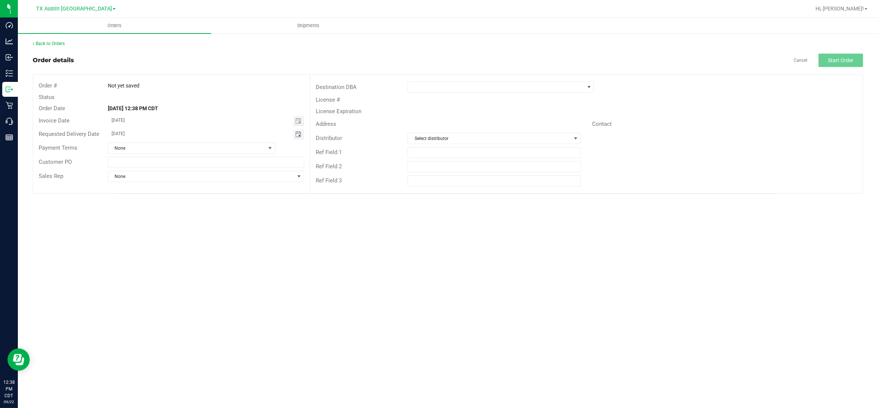
click at [299, 135] on span "Toggle calendar" at bounding box center [298, 134] width 6 height 6
click at [151, 206] on span "22" at bounding box center [152, 207] width 11 height 12
type input "[DATE]"
click at [589, 87] on span at bounding box center [589, 87] width 6 height 6
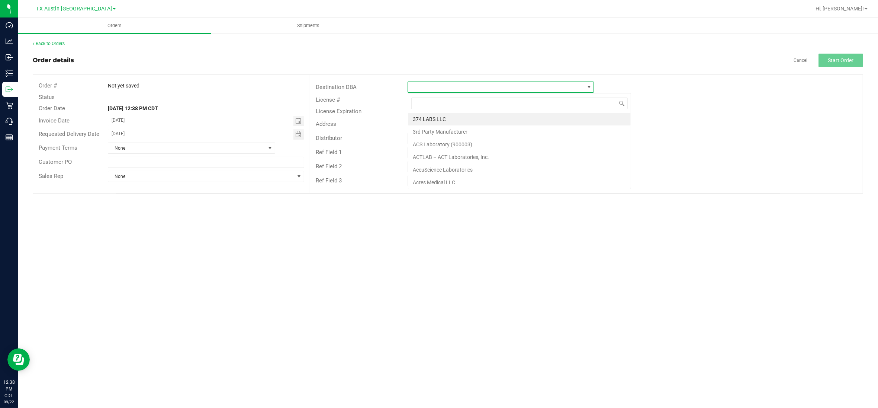
scroll to position [12, 186]
type input "tx"
click at [446, 132] on li "TX San Antonio Retail" at bounding box center [501, 131] width 186 height 13
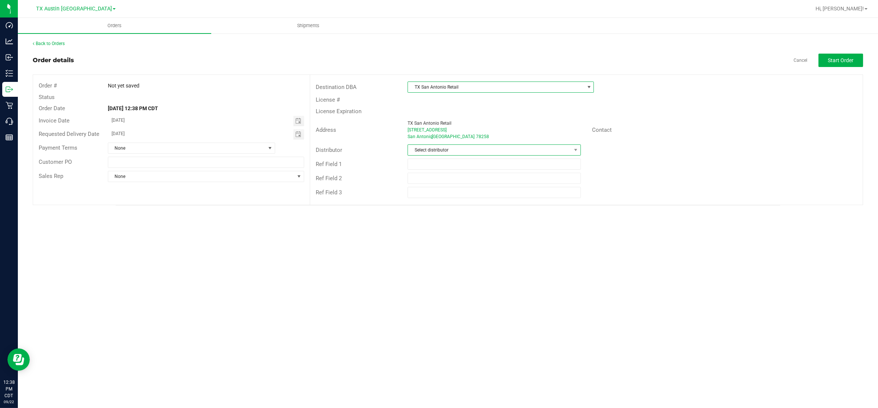
click at [462, 148] on span "Select distributor" at bounding box center [489, 150] width 163 height 10
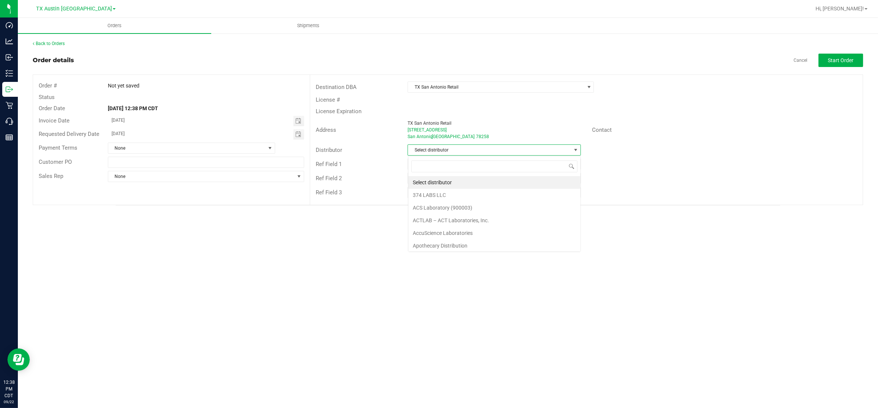
scroll to position [12, 173]
type input "aus"
click at [441, 182] on li "Austin DC" at bounding box center [494, 182] width 172 height 13
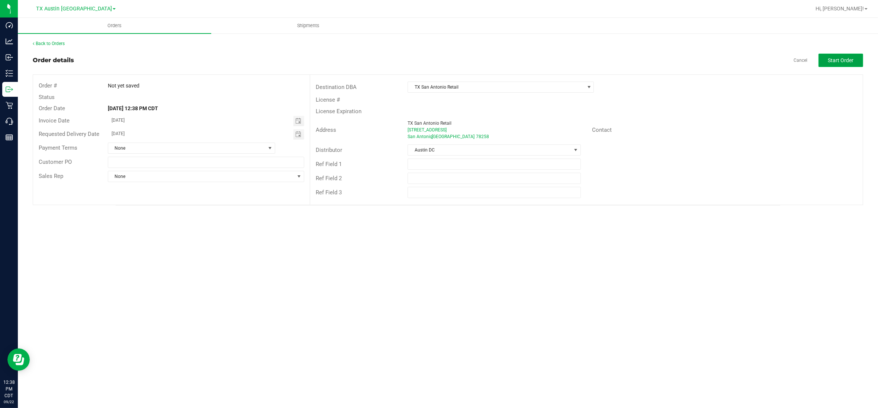
click at [846, 60] on span "Start Order" at bounding box center [841, 60] width 26 height 6
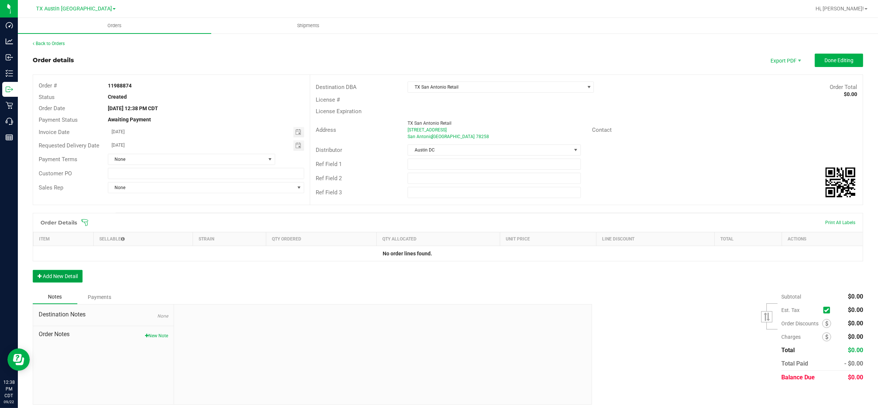
click at [62, 280] on button "Add New Detail" at bounding box center [58, 276] width 50 height 13
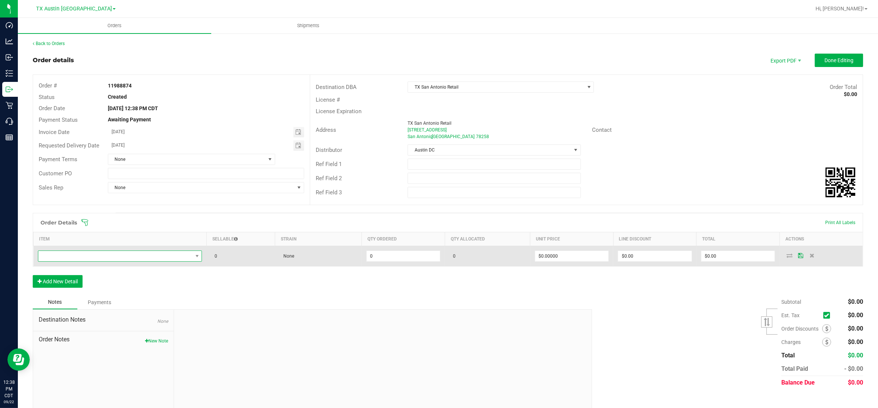
click at [108, 257] on span "NO DATA FOUND" at bounding box center [115, 256] width 154 height 10
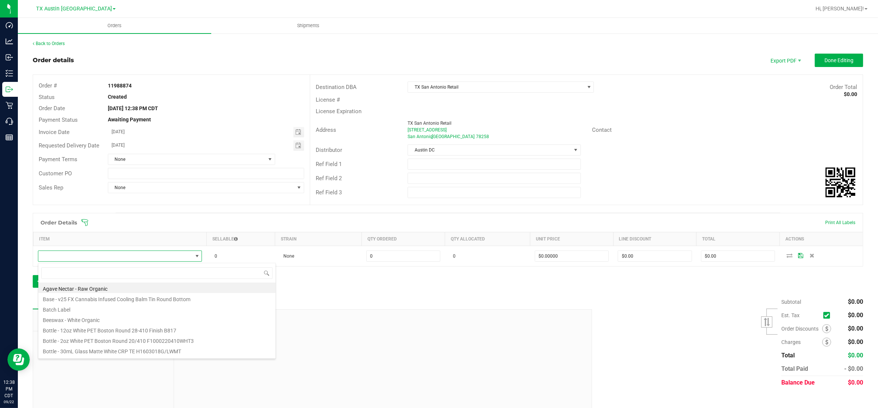
scroll to position [12, 161]
type input "mint"
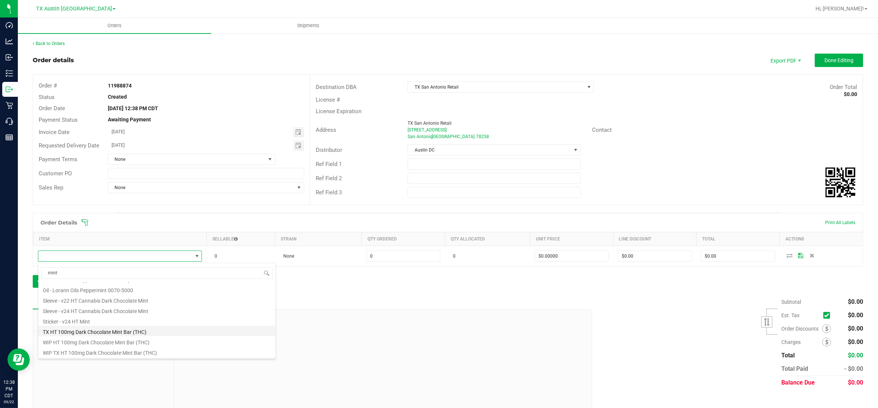
click at [90, 333] on li "TX HT 100mg Dark Chocolate Mint Bar (THC)" at bounding box center [156, 330] width 237 height 10
type input "0 ea"
type input "$25.00000"
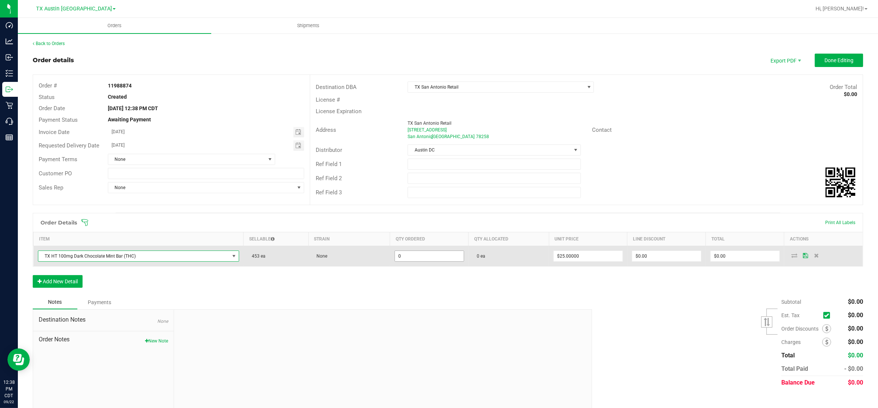
click at [427, 258] on input "0" at bounding box center [429, 256] width 69 height 10
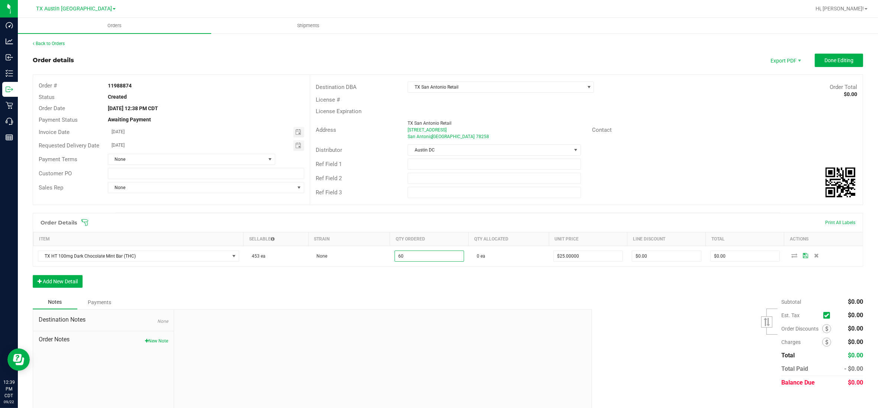
type input "60 ea"
type input "$1,500.00"
click at [742, 288] on div "Order Details Print All Labels Item Sellable Strain Qty Ordered Qty Allocated U…" at bounding box center [448, 254] width 831 height 82
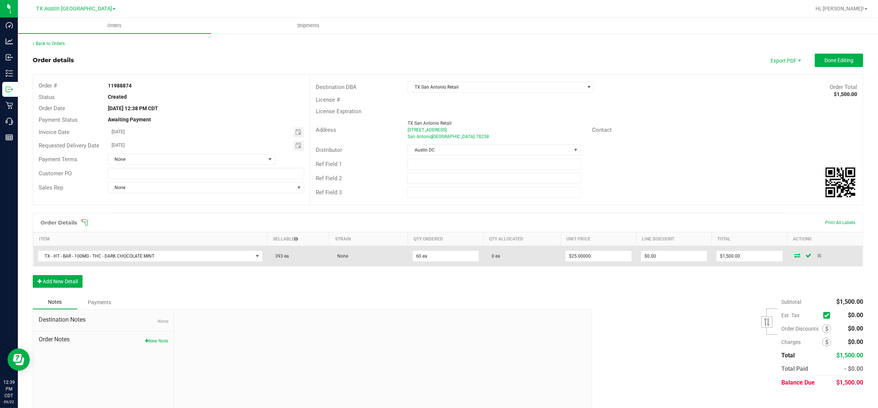
click at [794, 257] on icon at bounding box center [797, 255] width 6 height 4
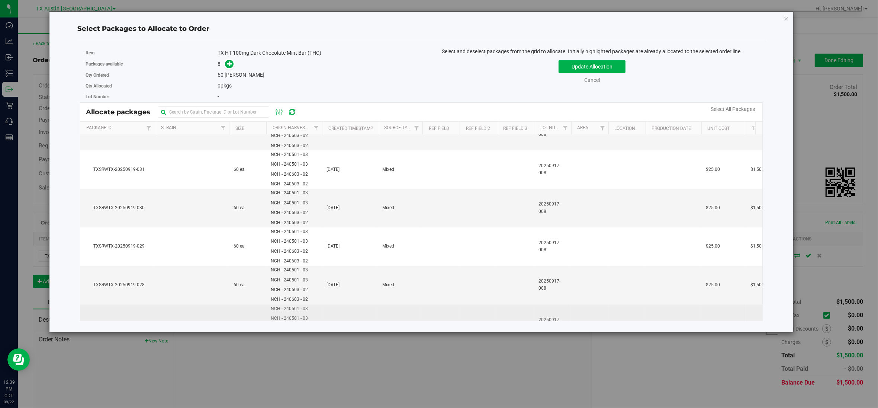
scroll to position [111, 0]
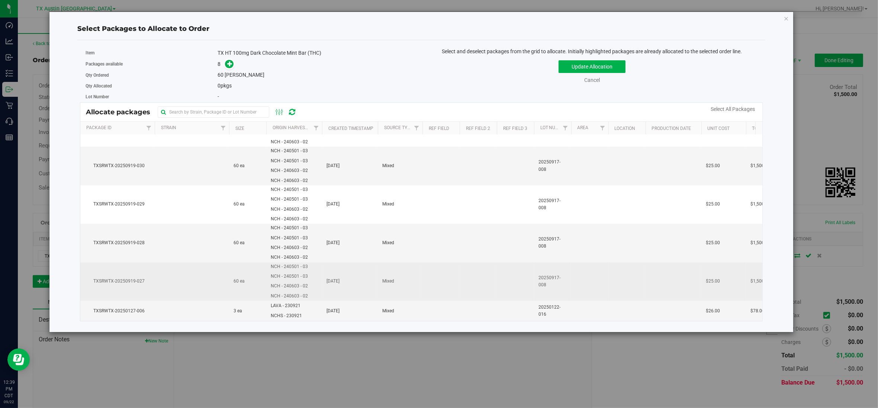
click at [195, 272] on td at bounding box center [192, 281] width 74 height 38
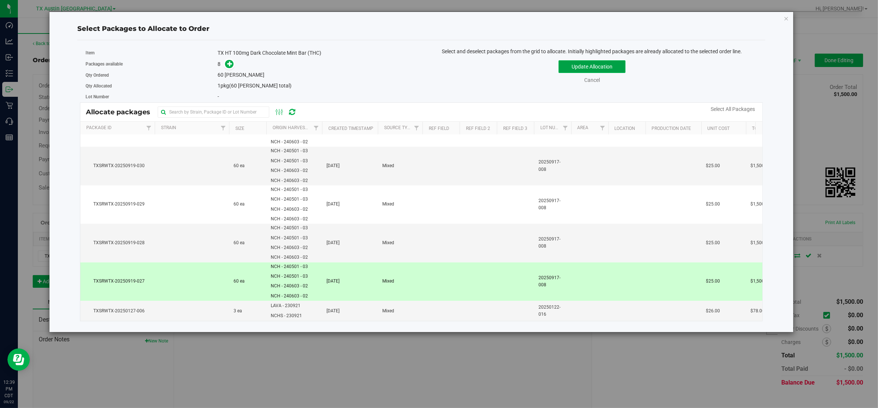
click at [581, 64] on button "Update Allocation" at bounding box center [592, 66] width 67 height 13
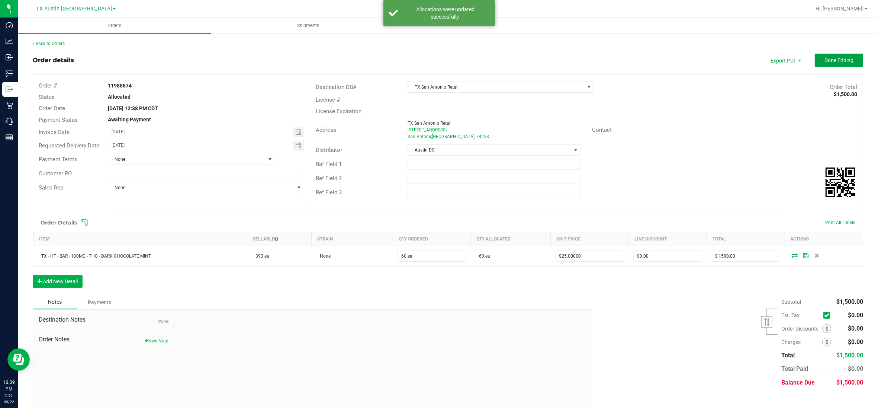
click at [840, 60] on span "Done Editing" at bounding box center [839, 60] width 29 height 6
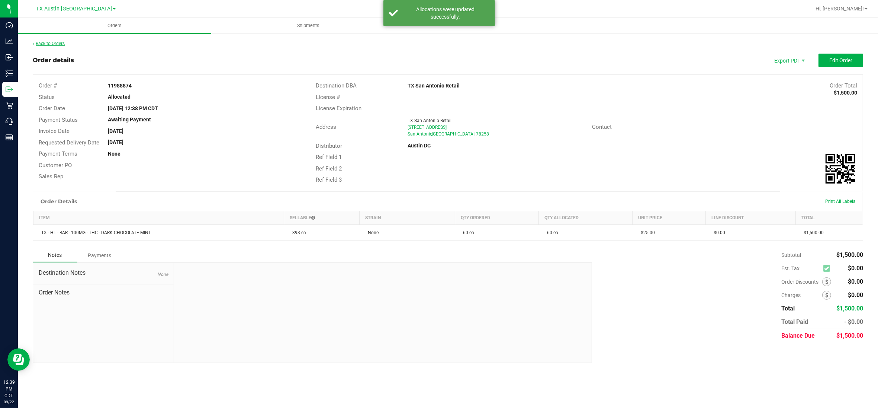
click at [49, 42] on link "Back to Orders" at bounding box center [49, 43] width 32 height 5
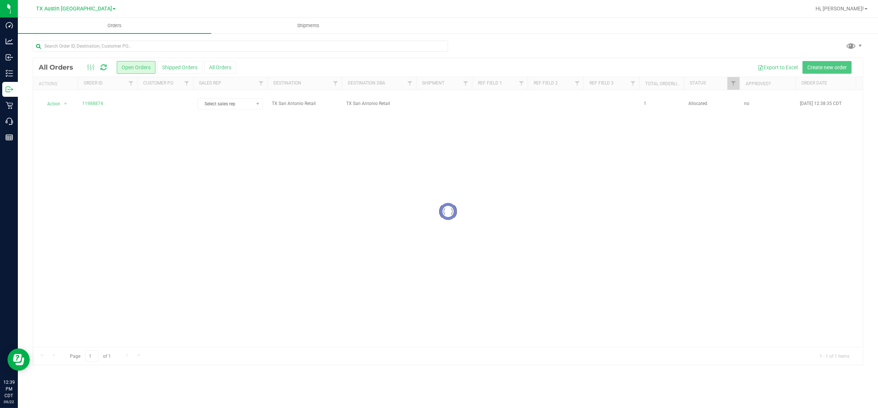
click at [164, 102] on div at bounding box center [448, 211] width 830 height 306
click at [166, 101] on td at bounding box center [165, 104] width 56 height 28
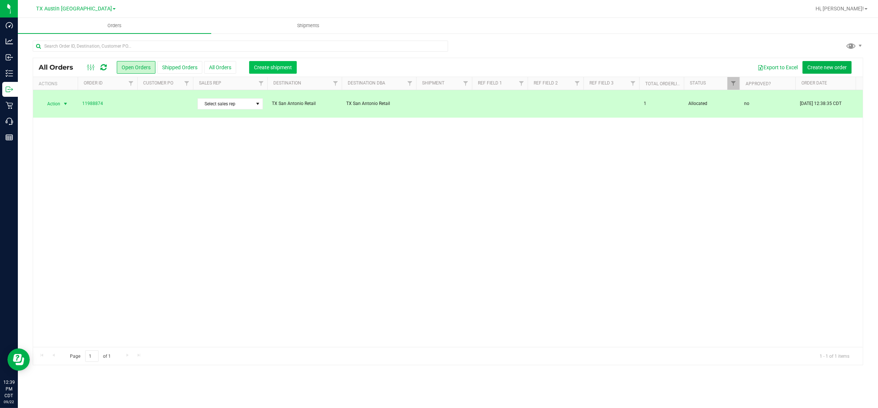
click at [263, 66] on span "Create shipment" at bounding box center [273, 67] width 38 height 6
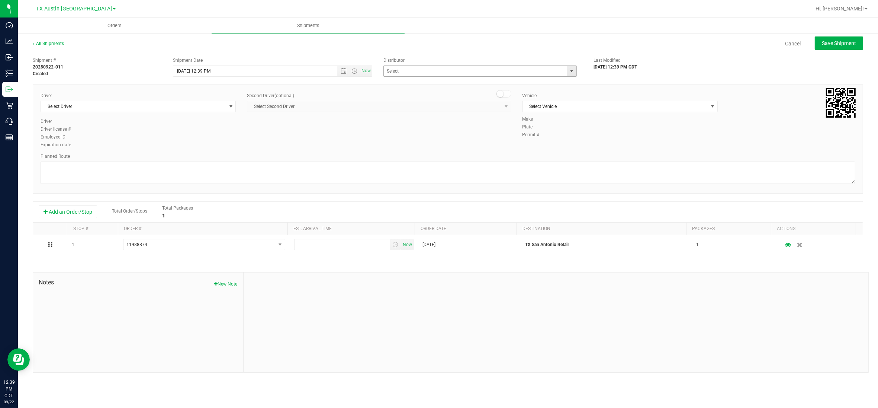
click at [574, 69] on span "select" at bounding box center [572, 71] width 6 height 6
click at [414, 83] on li "Austin DC" at bounding box center [480, 83] width 193 height 11
type input "Austin DC"
click at [224, 107] on span "Select Driver" at bounding box center [133, 106] width 185 height 10
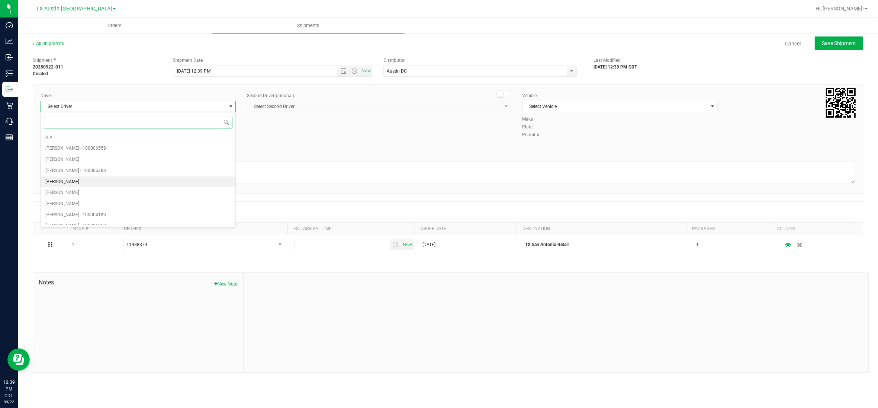
click at [54, 182] on span "[PERSON_NAME]" at bounding box center [62, 182] width 34 height 10
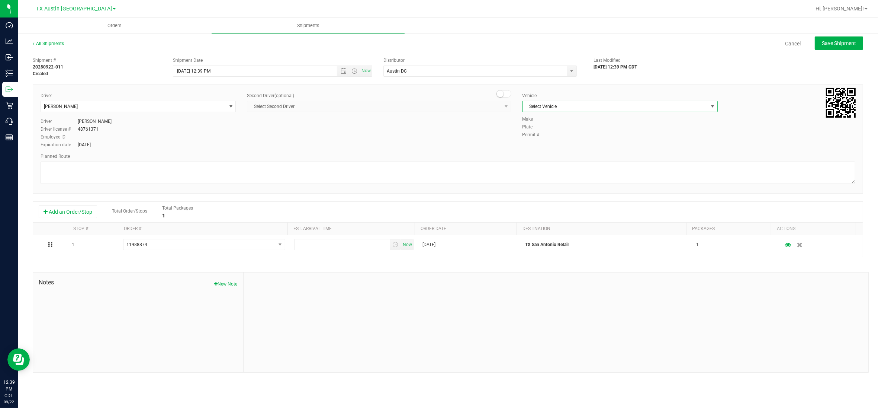
click at [712, 106] on span "select" at bounding box center [713, 106] width 6 height 6
click at [558, 216] on li "NO VEHICLE" at bounding box center [620, 210] width 195 height 11
click at [369, 70] on span "Now" at bounding box center [366, 70] width 13 height 11
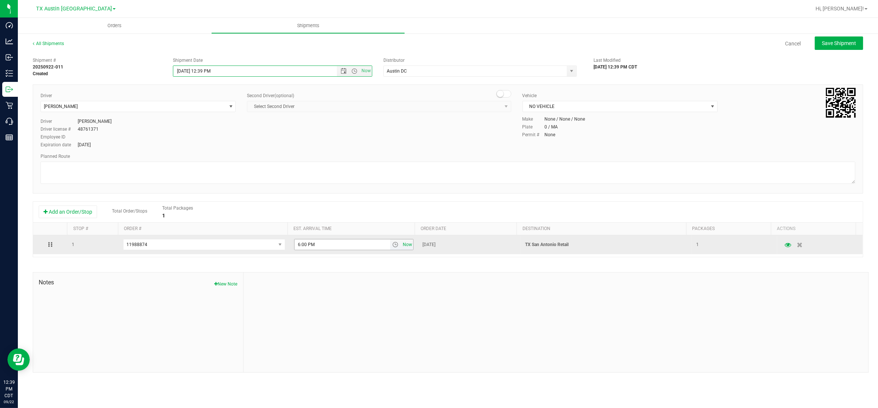
click at [402, 244] on span "Now" at bounding box center [407, 244] width 13 height 11
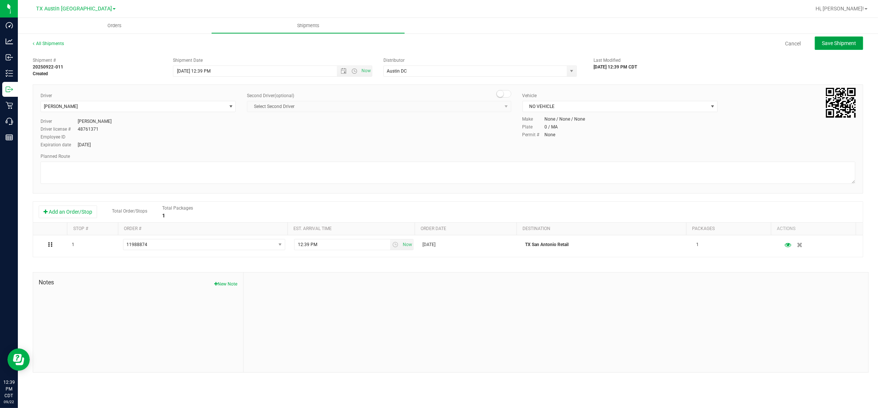
click at [847, 42] on span "Save Shipment" at bounding box center [839, 43] width 34 height 6
type input "[DATE] 5:39 PM"
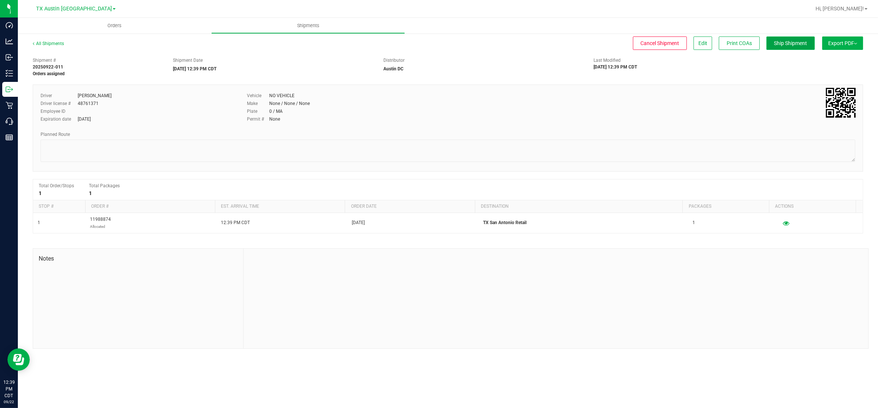
click at [797, 42] on span "Ship Shipment" at bounding box center [790, 43] width 33 height 6
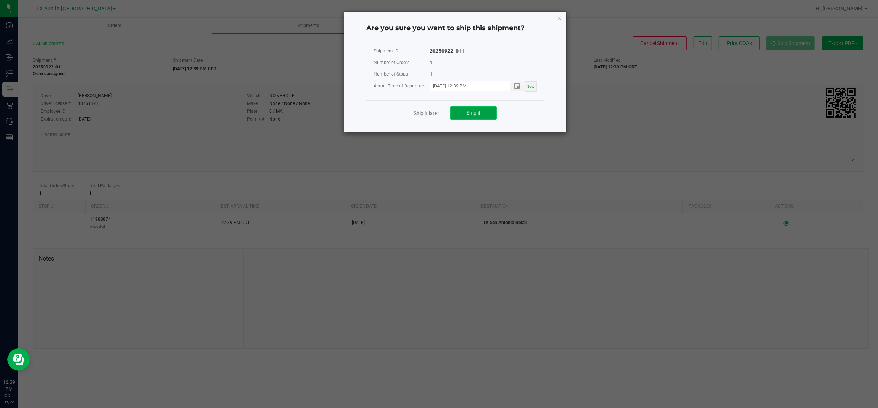
click at [466, 112] on button "Ship it" at bounding box center [473, 112] width 46 height 13
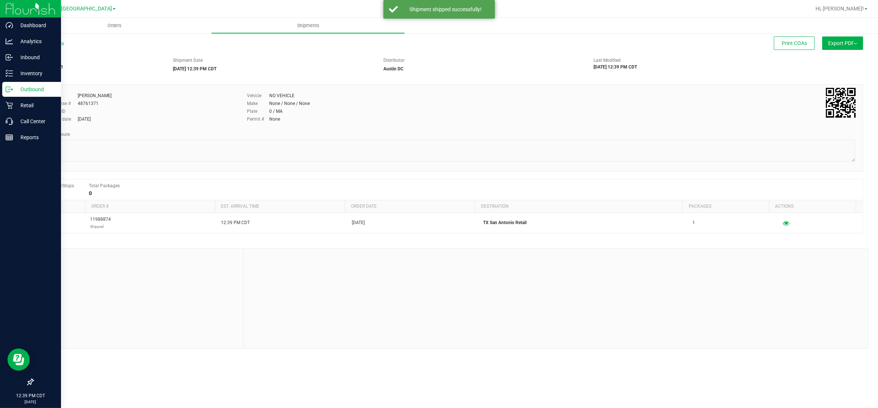
click at [26, 85] on p "Outbound" at bounding box center [35, 89] width 45 height 9
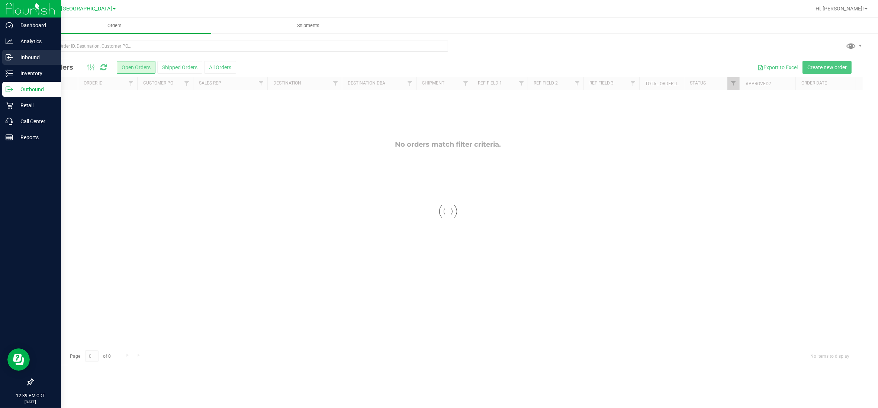
click at [26, 60] on p "Inbound" at bounding box center [35, 57] width 45 height 9
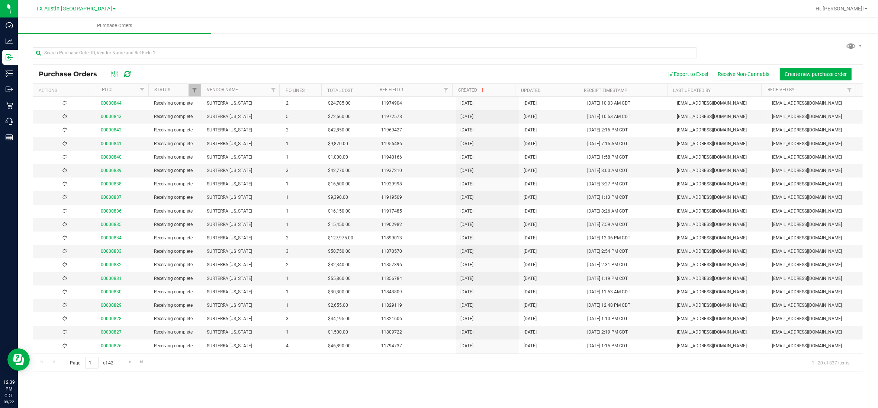
click at [78, 9] on span "TX Austin [GEOGRAPHIC_DATA]" at bounding box center [74, 9] width 76 height 7
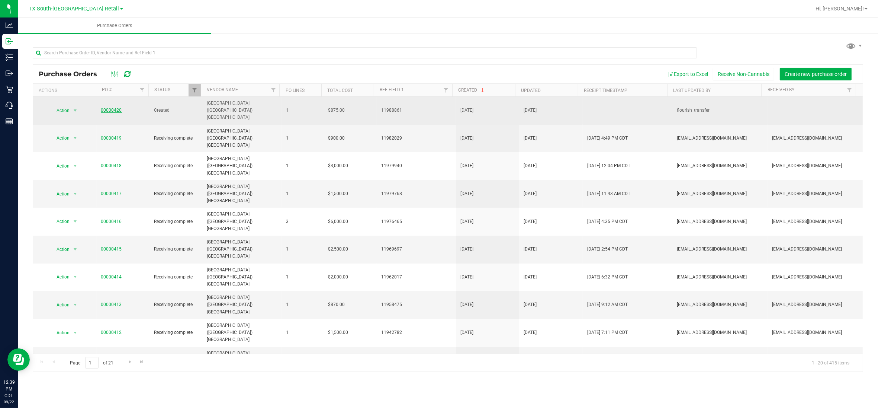
click at [109, 107] on link "00000420" at bounding box center [111, 109] width 21 height 5
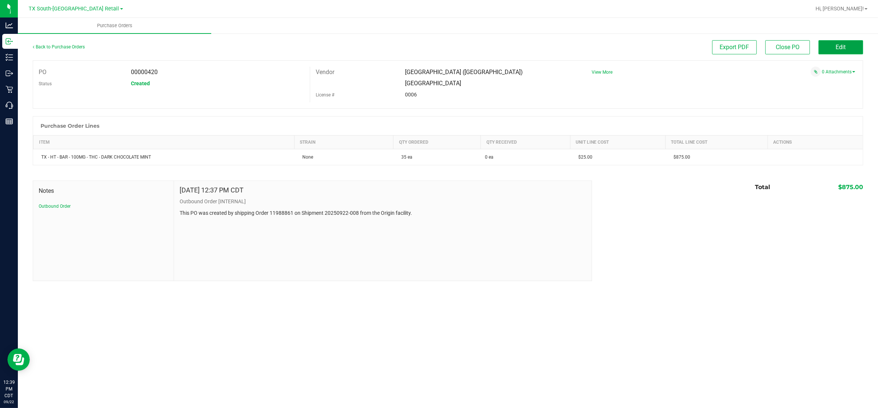
click at [857, 45] on button "Edit" at bounding box center [841, 47] width 45 height 14
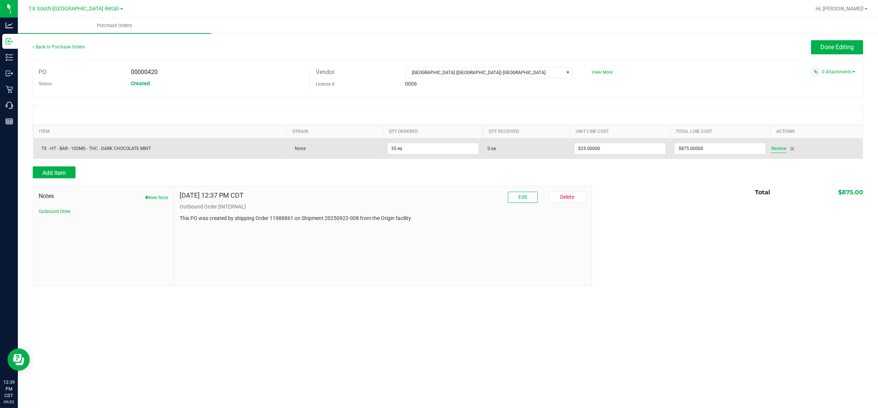
click at [783, 150] on span "Receive" at bounding box center [778, 148] width 15 height 9
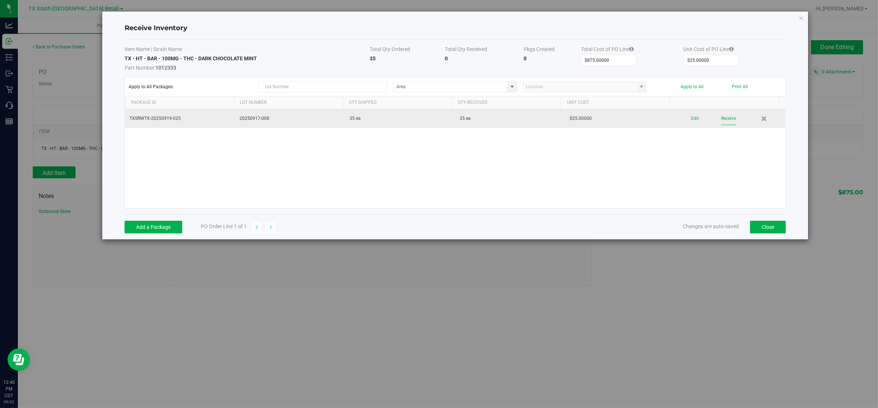
click at [724, 120] on button "Receive" at bounding box center [728, 118] width 15 height 13
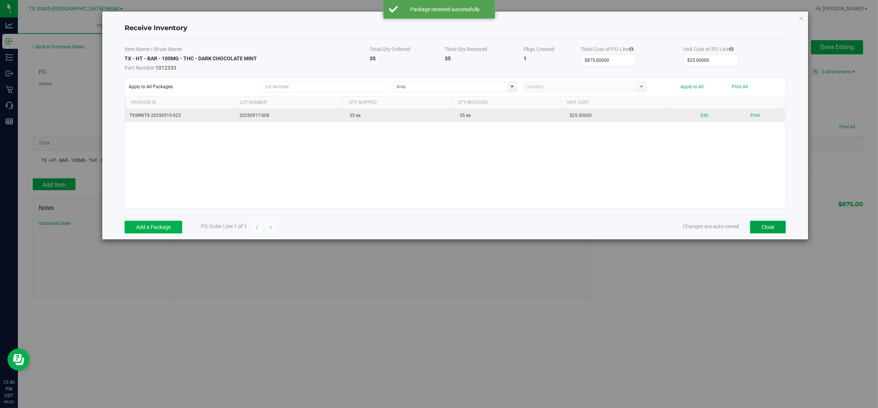
click at [768, 231] on button "Close" at bounding box center [768, 227] width 36 height 13
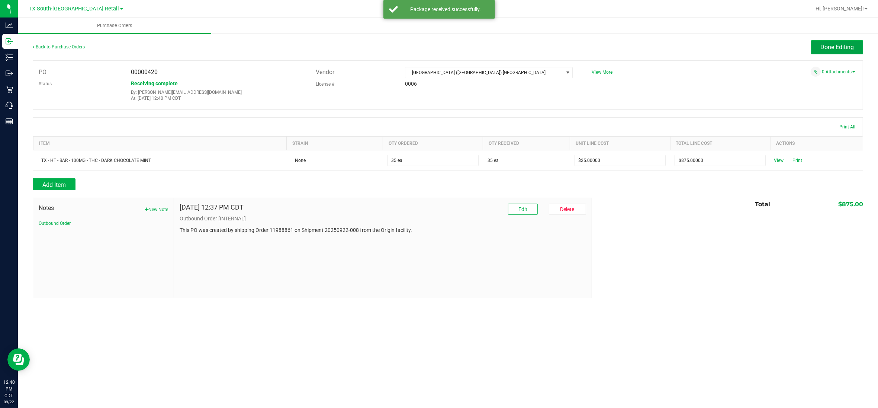
click at [824, 46] on span "Done Editing" at bounding box center [837, 47] width 33 height 7
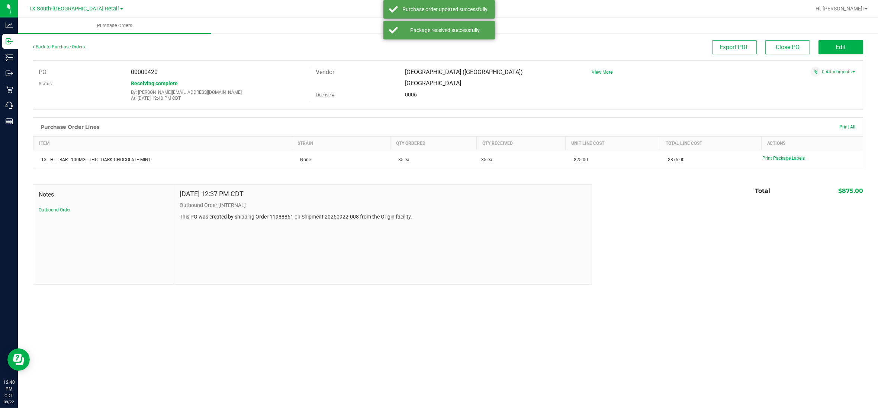
click at [48, 47] on link "Back to Purchase Orders" at bounding box center [59, 46] width 52 height 5
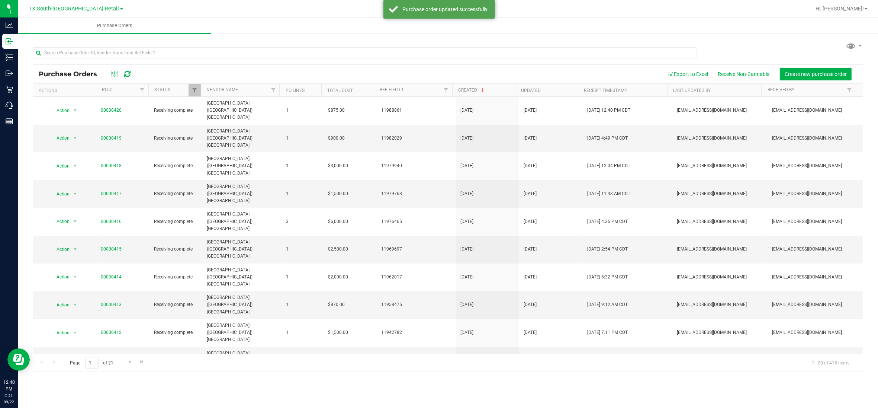
click at [71, 9] on span "TX South-[GEOGRAPHIC_DATA] Retail" at bounding box center [74, 9] width 90 height 7
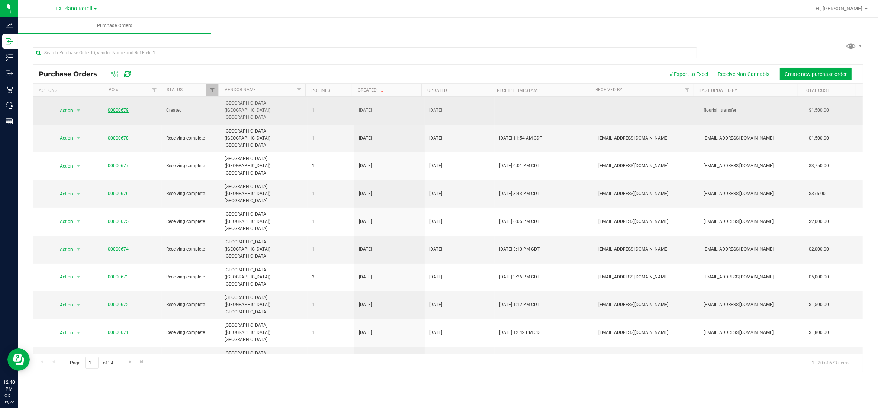
click at [118, 107] on link "00000679" at bounding box center [118, 109] width 21 height 5
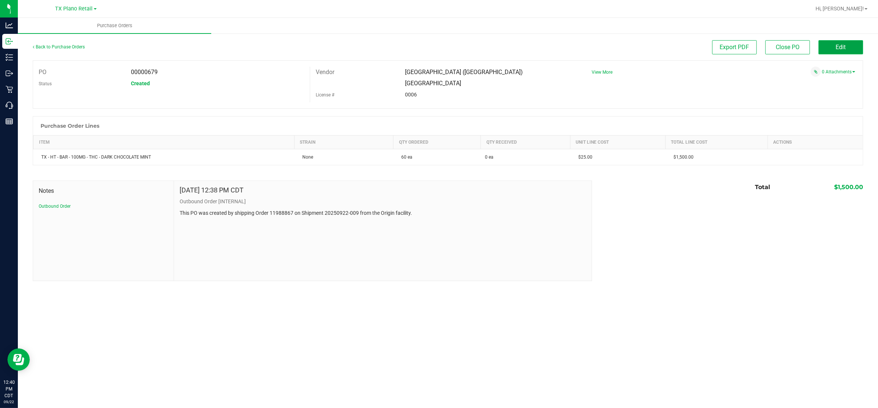
click at [847, 47] on button "Edit" at bounding box center [841, 47] width 45 height 14
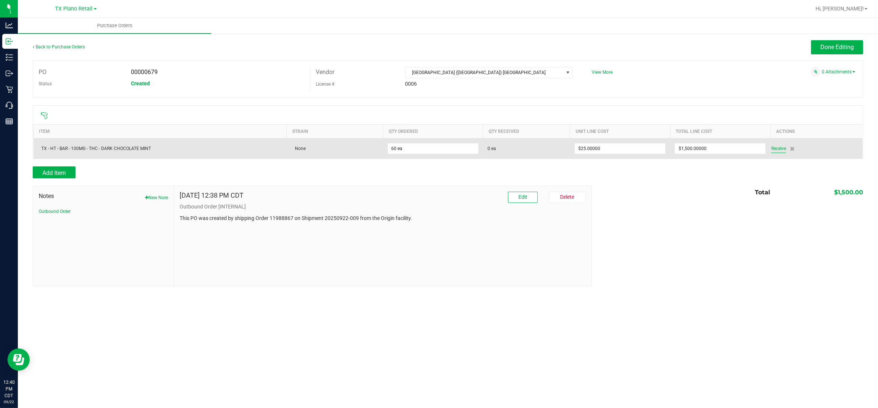
click at [781, 150] on span "Receive" at bounding box center [778, 148] width 15 height 9
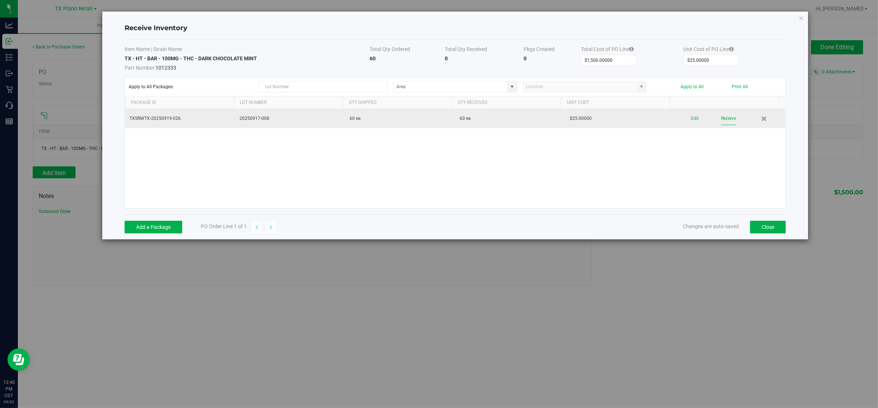
click at [724, 119] on button "Receive" at bounding box center [728, 118] width 15 height 13
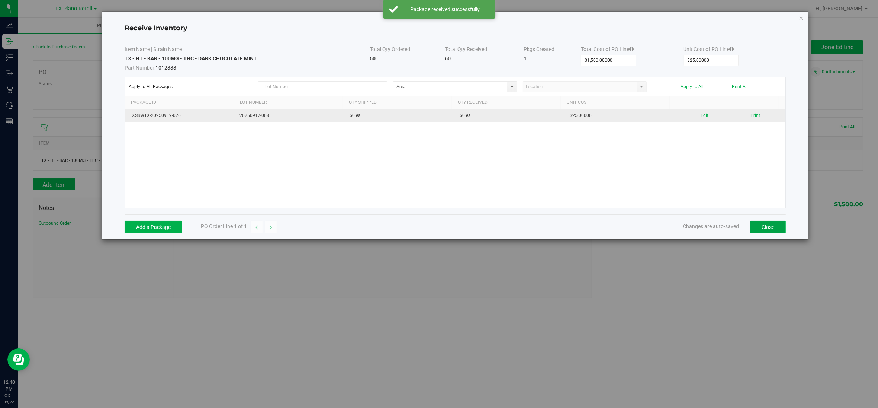
click at [769, 229] on button "Close" at bounding box center [768, 227] width 36 height 13
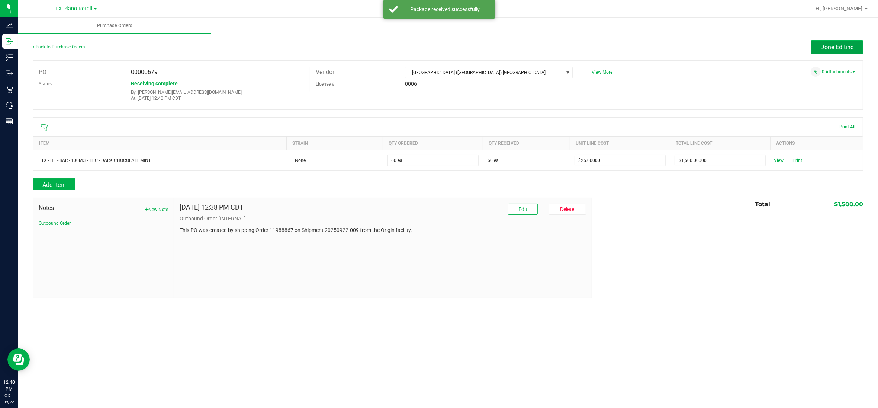
click at [825, 46] on span "Done Editing" at bounding box center [837, 47] width 33 height 7
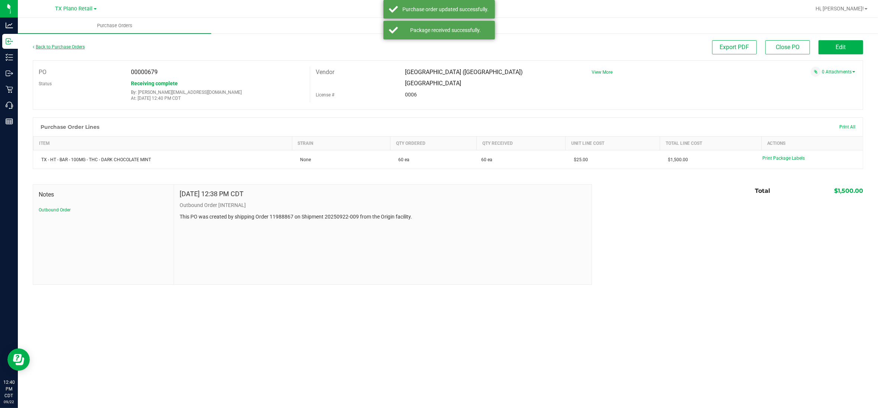
click at [67, 46] on link "Back to Purchase Orders" at bounding box center [59, 46] width 52 height 5
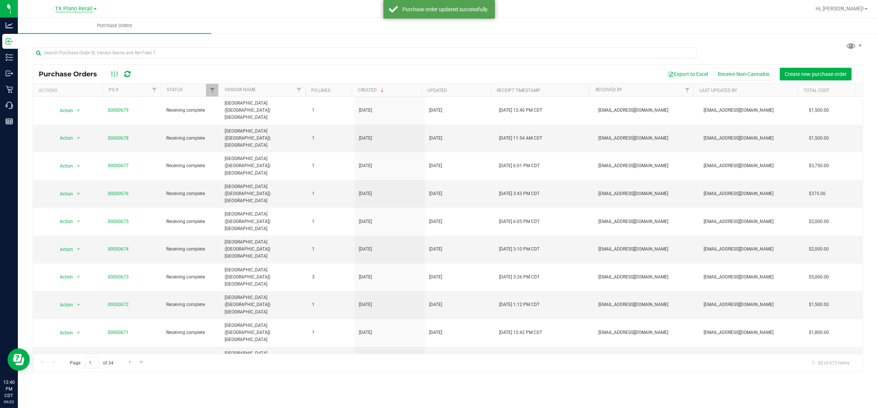
click at [77, 7] on span "TX Plano Retail" at bounding box center [74, 9] width 38 height 7
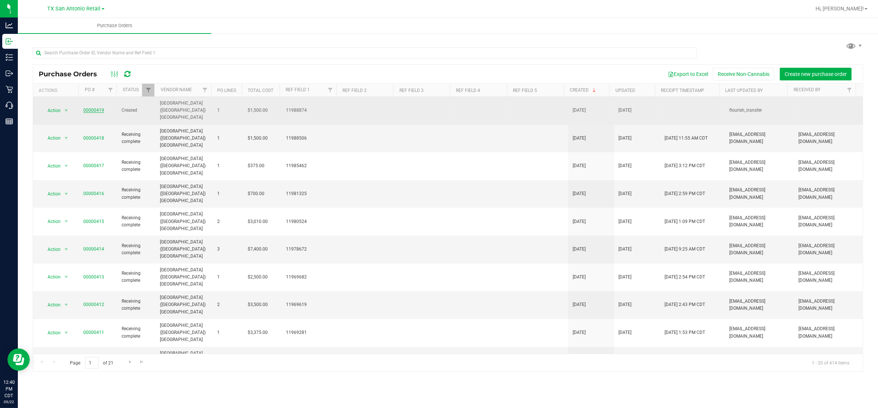
click at [95, 107] on link "00000419" at bounding box center [93, 109] width 21 height 5
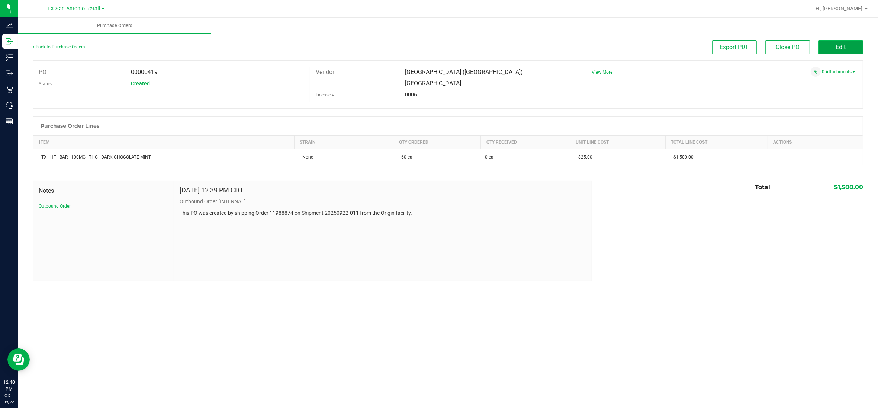
click at [845, 46] on span "Edit" at bounding box center [841, 47] width 10 height 7
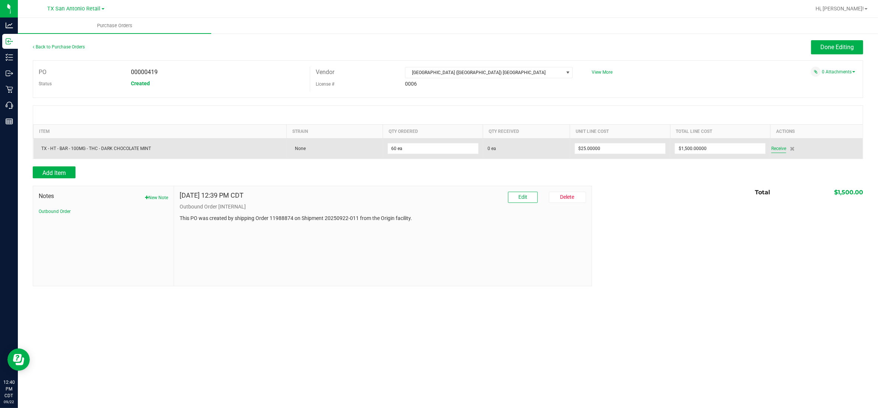
click at [780, 149] on span "Receive" at bounding box center [778, 148] width 15 height 9
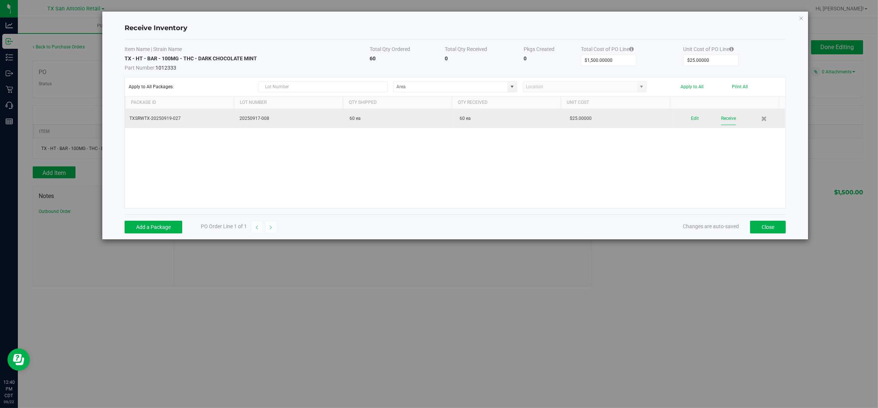
click at [728, 117] on button "Receive" at bounding box center [728, 118] width 15 height 13
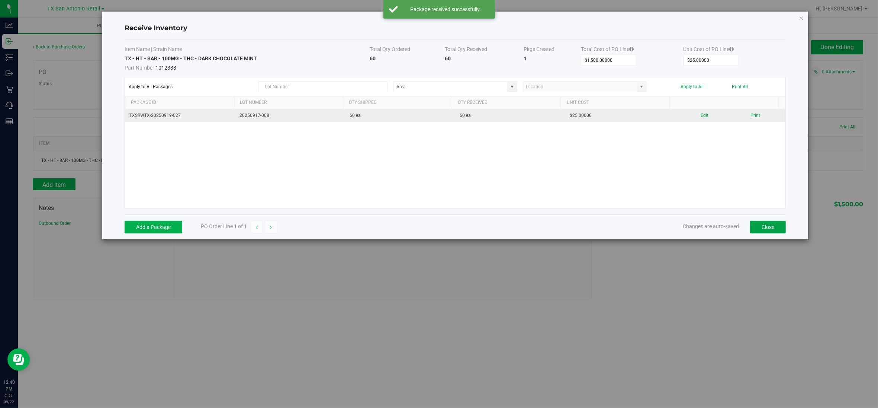
click at [765, 227] on button "Close" at bounding box center [768, 227] width 36 height 13
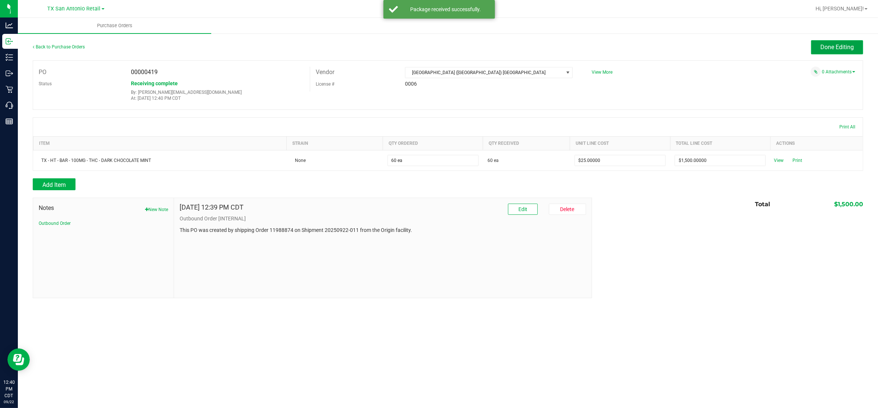
click at [844, 47] on span "Done Editing" at bounding box center [837, 47] width 33 height 7
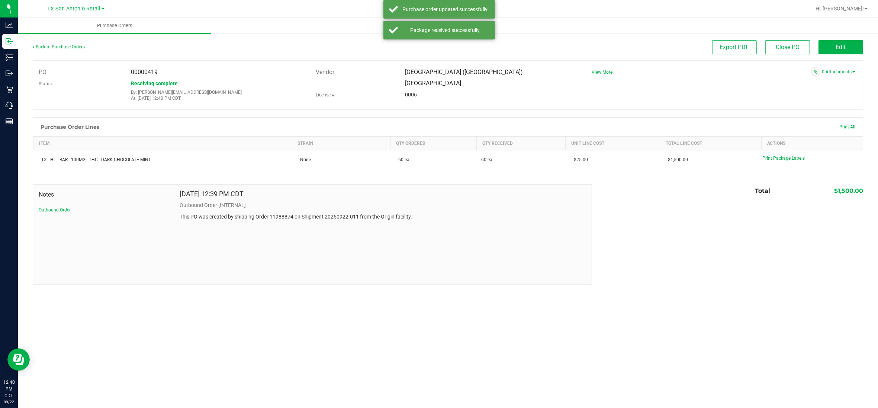
click at [51, 46] on link "Back to Purchase Orders" at bounding box center [59, 46] width 52 height 5
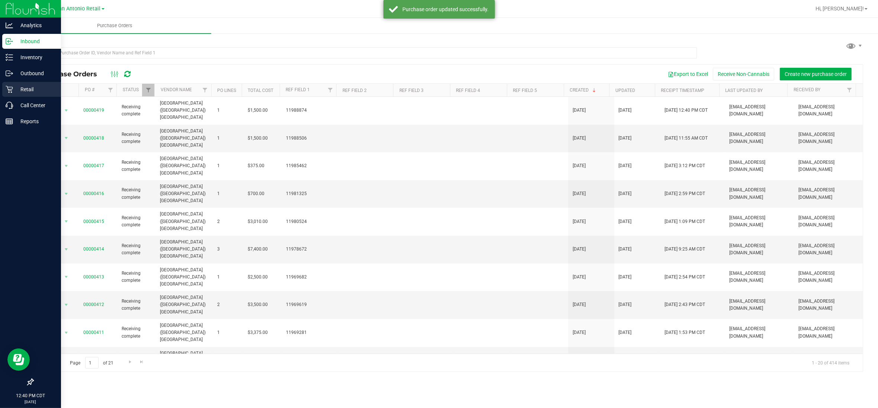
click at [23, 88] on p "Retail" at bounding box center [35, 89] width 45 height 9
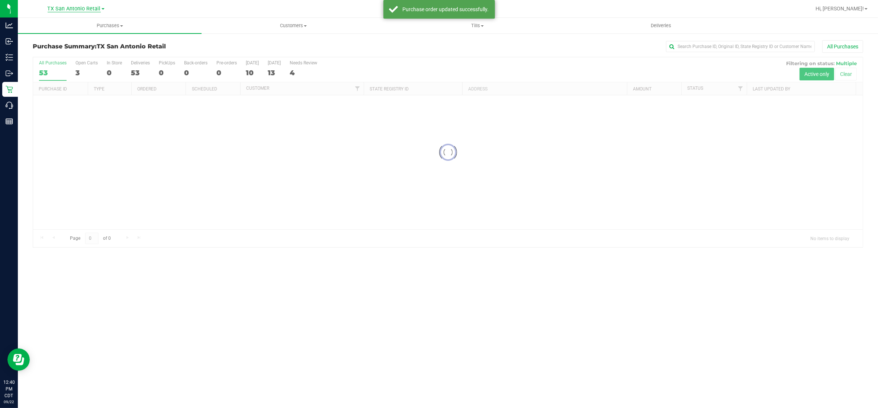
click at [83, 9] on span "TX San Antonio Retail" at bounding box center [74, 9] width 53 height 7
